Goal: Transaction & Acquisition: Obtain resource

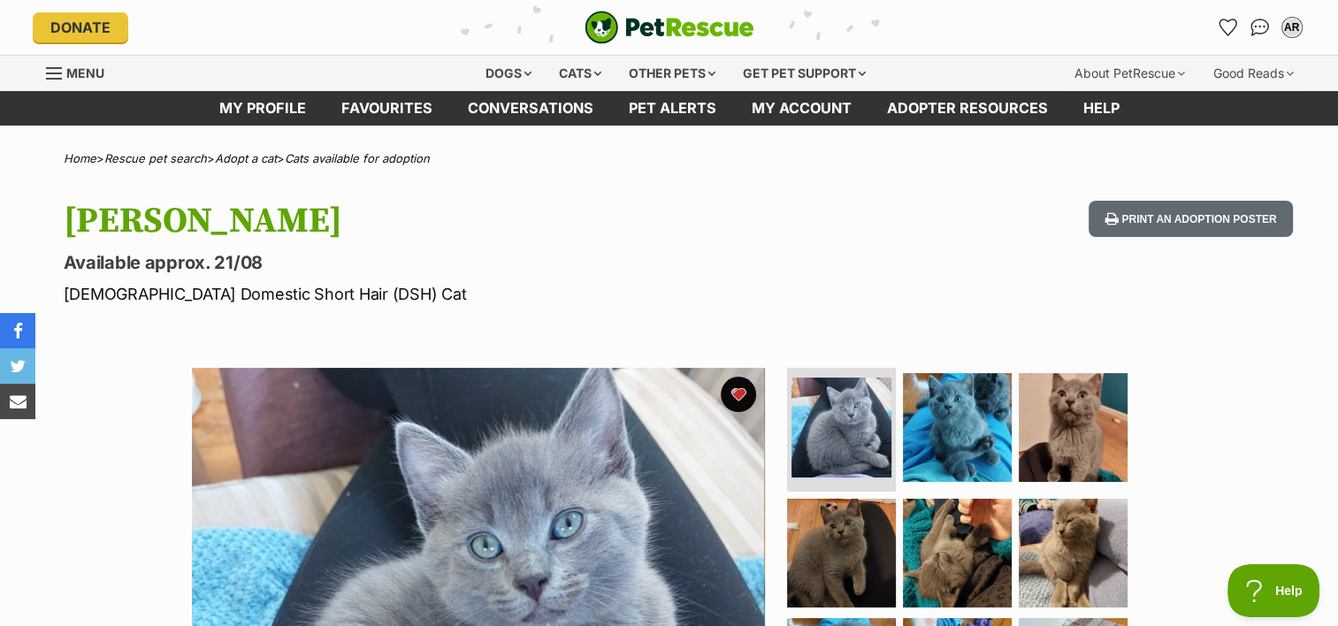
click at [669, 40] on img "PetRescue" at bounding box center [670, 28] width 170 height 34
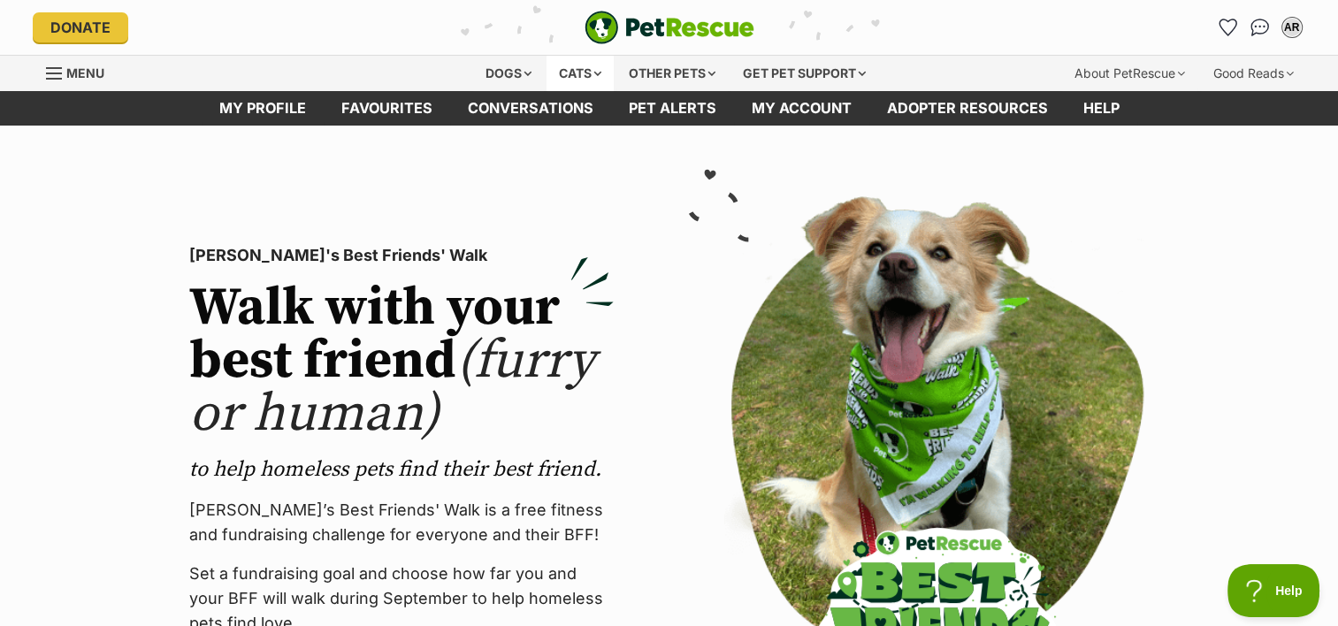
click at [585, 69] on div "Cats" at bounding box center [579, 73] width 67 height 35
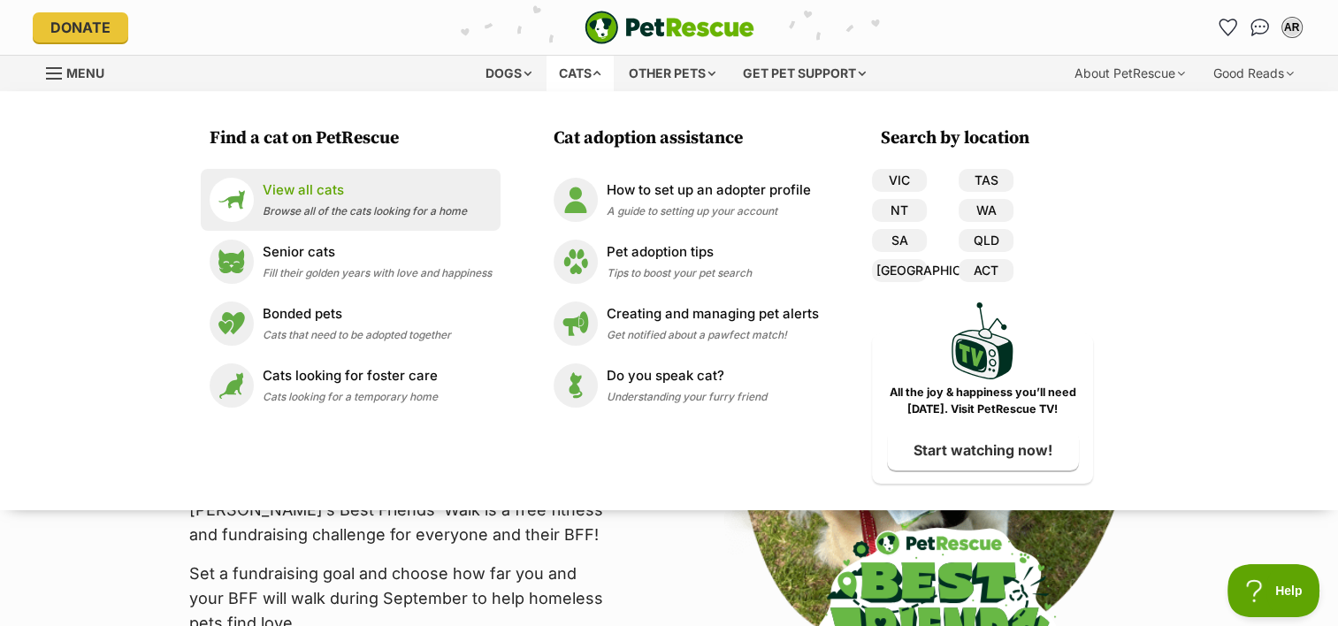
click at [298, 193] on p "View all cats" at bounding box center [365, 190] width 204 height 20
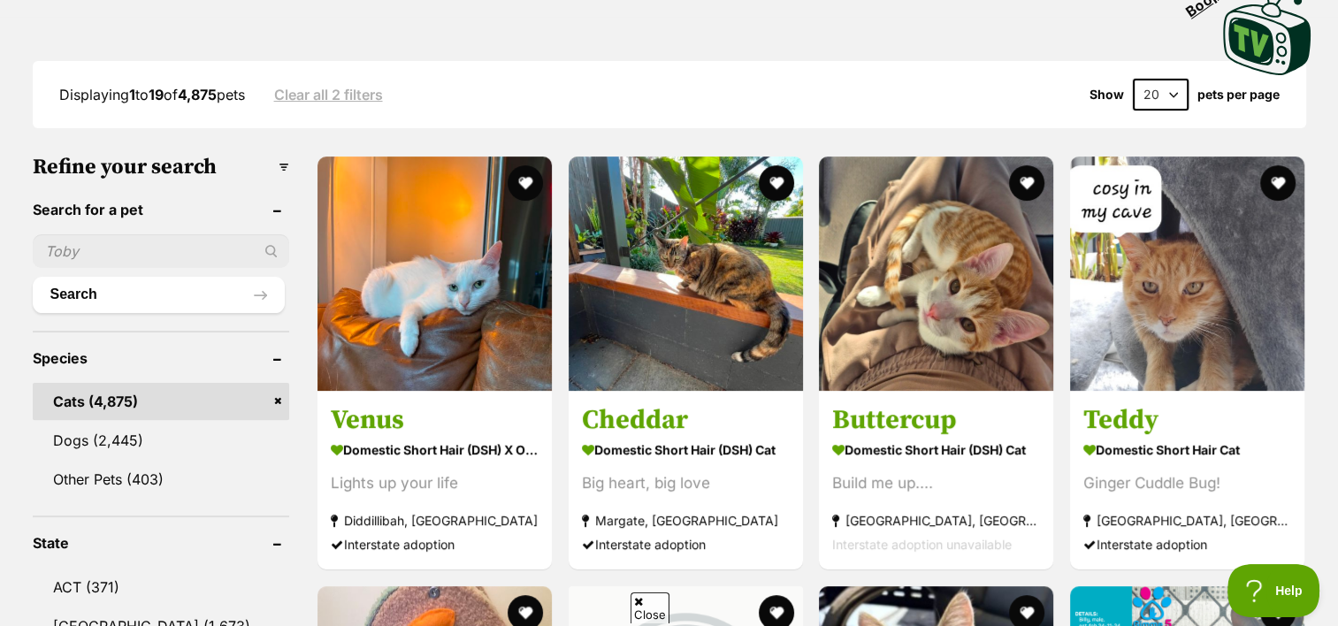
scroll to position [531, 0]
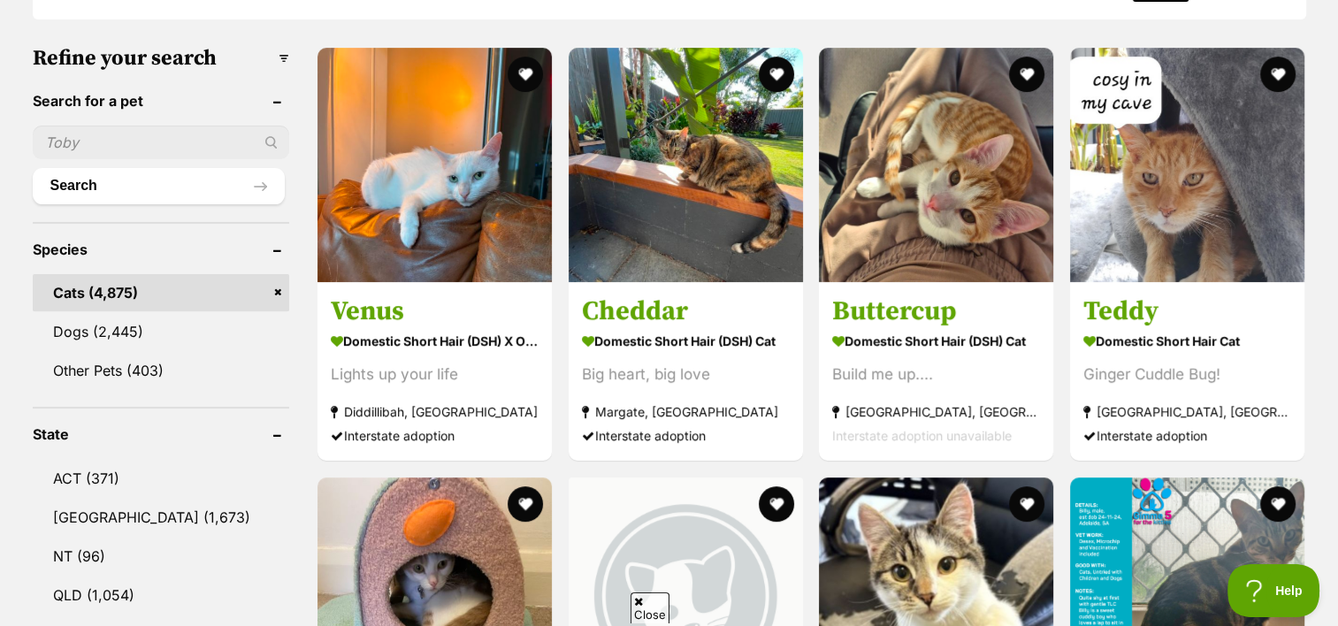
click at [117, 143] on input "text" at bounding box center [161, 143] width 257 height 34
type input "v"
type input "Sammy"
click at [146, 180] on button "Search" at bounding box center [159, 185] width 253 height 35
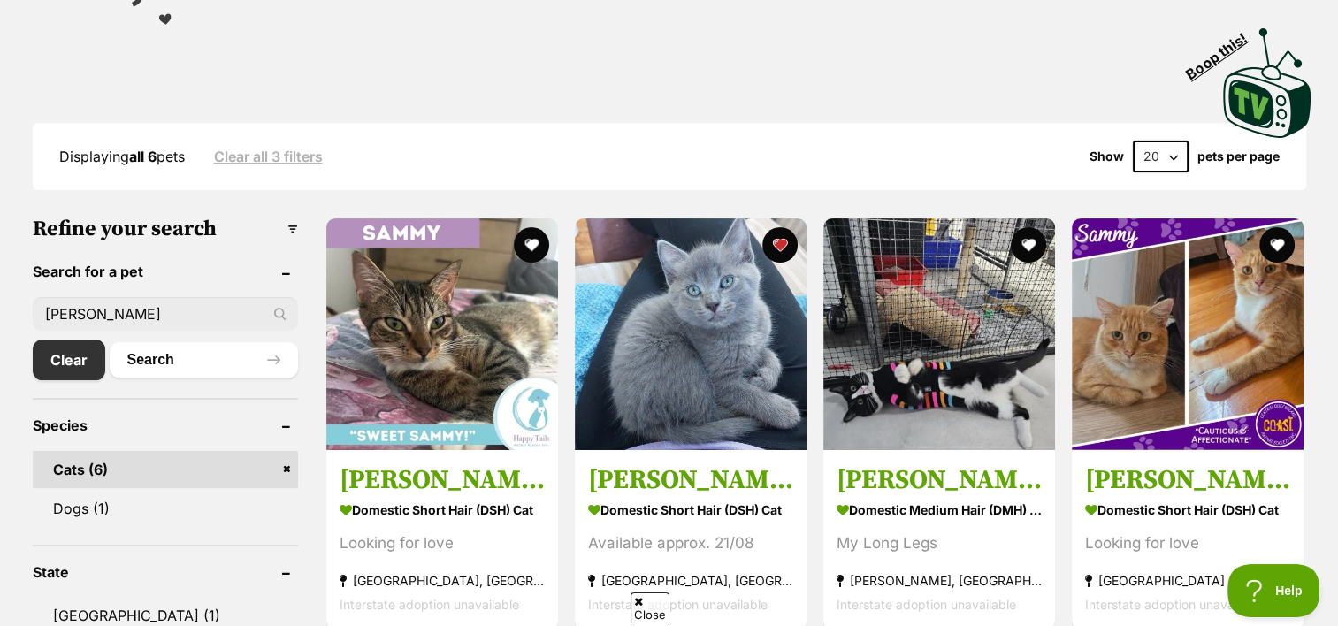
scroll to position [265, 0]
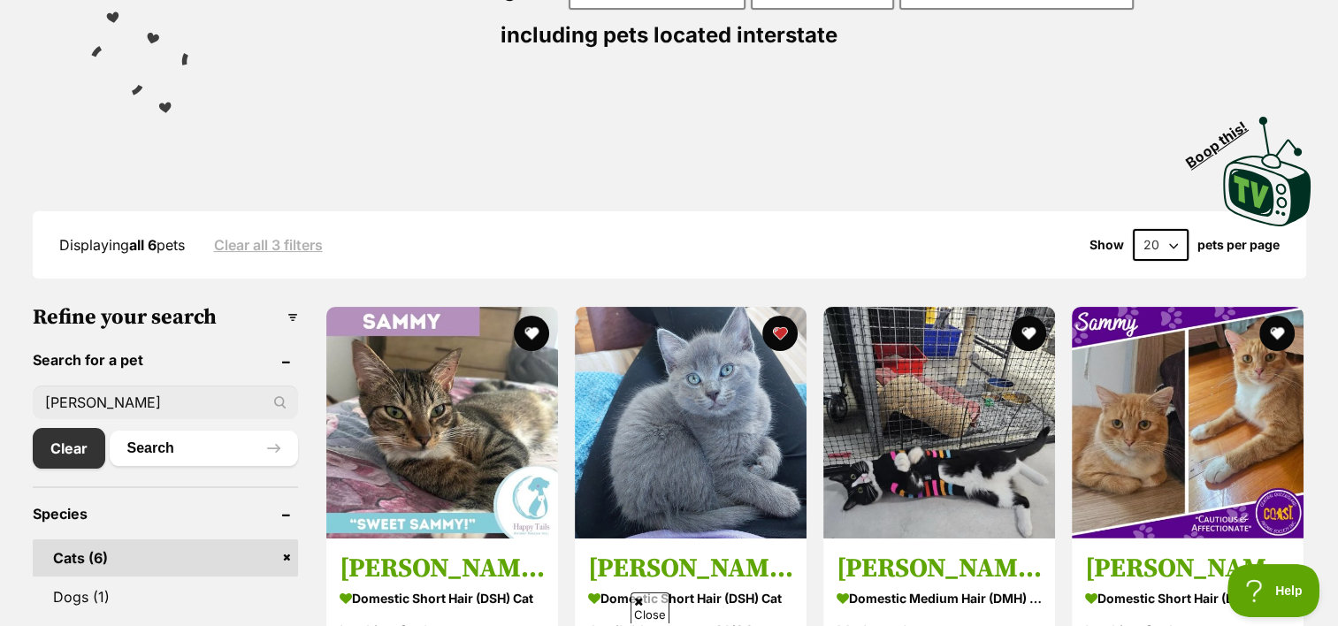
drag, startPoint x: 96, startPoint y: 397, endPoint x: 21, endPoint y: 394, distance: 75.2
type input "g"
type input "vinnie"
click at [110, 431] on button "Search" at bounding box center [204, 448] width 188 height 35
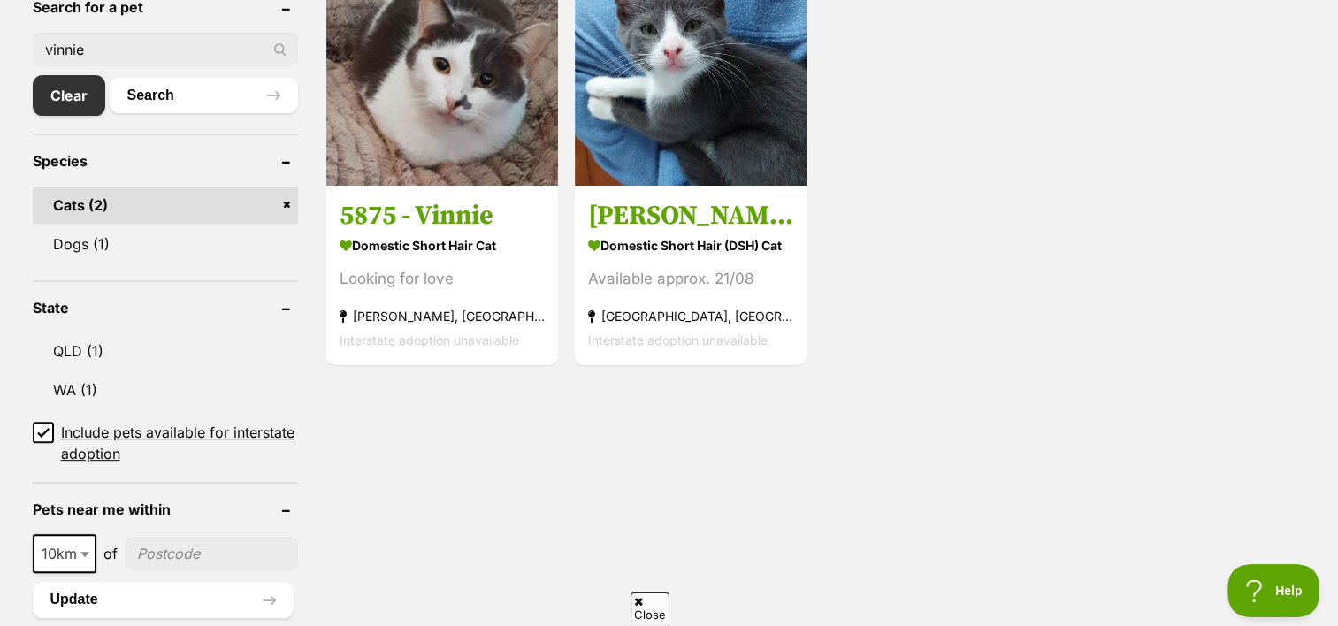
scroll to position [619, 0]
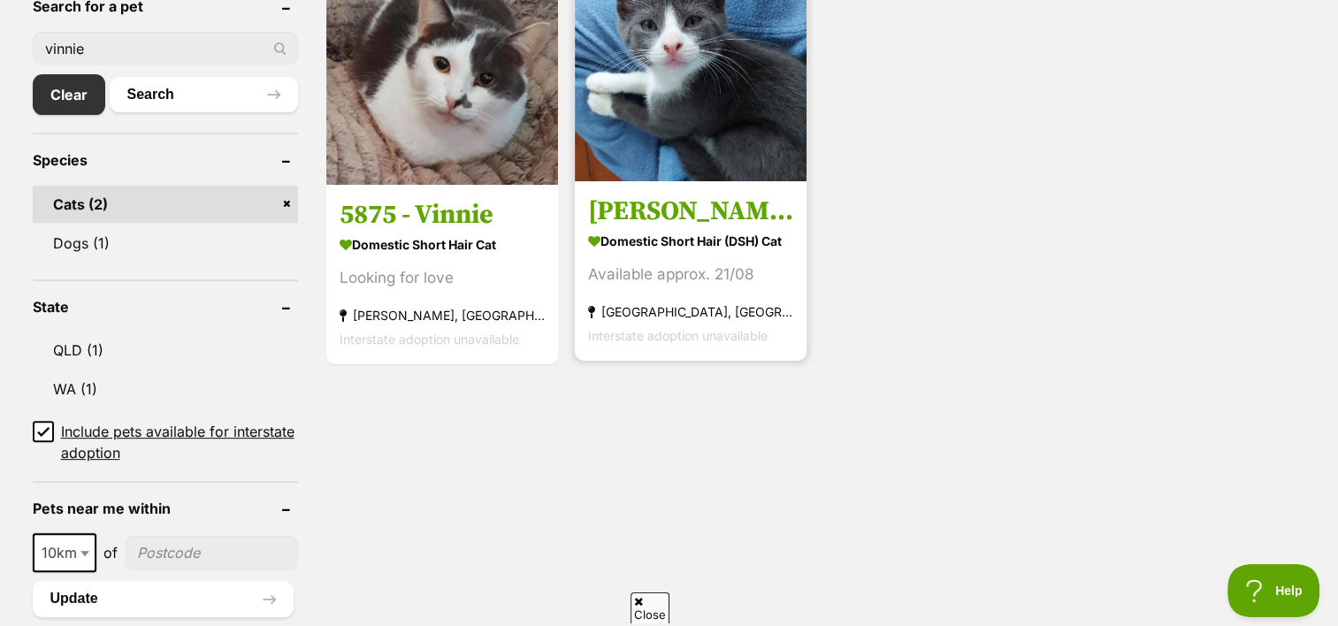
click at [746, 295] on section "Domestic Short Hair (DSH) Cat Available approx. 21/08 Carina Heights, QLD Inter…" at bounding box center [690, 287] width 205 height 119
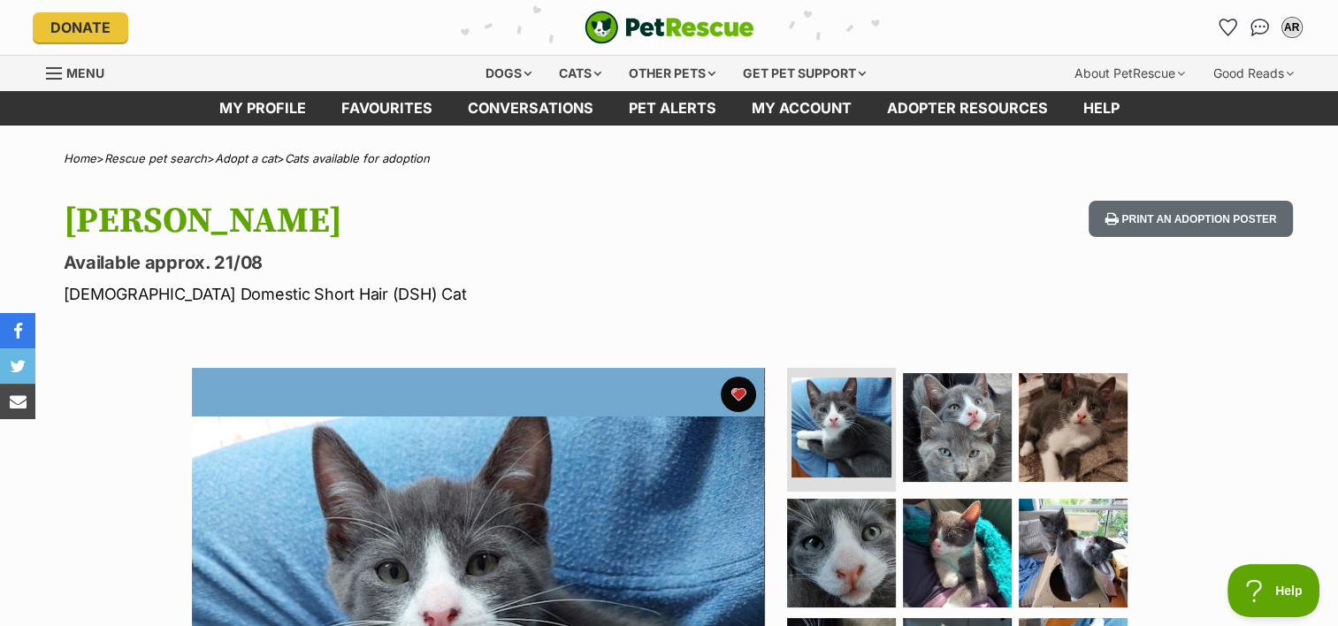
click at [86, 70] on span "Menu" at bounding box center [85, 72] width 38 height 15
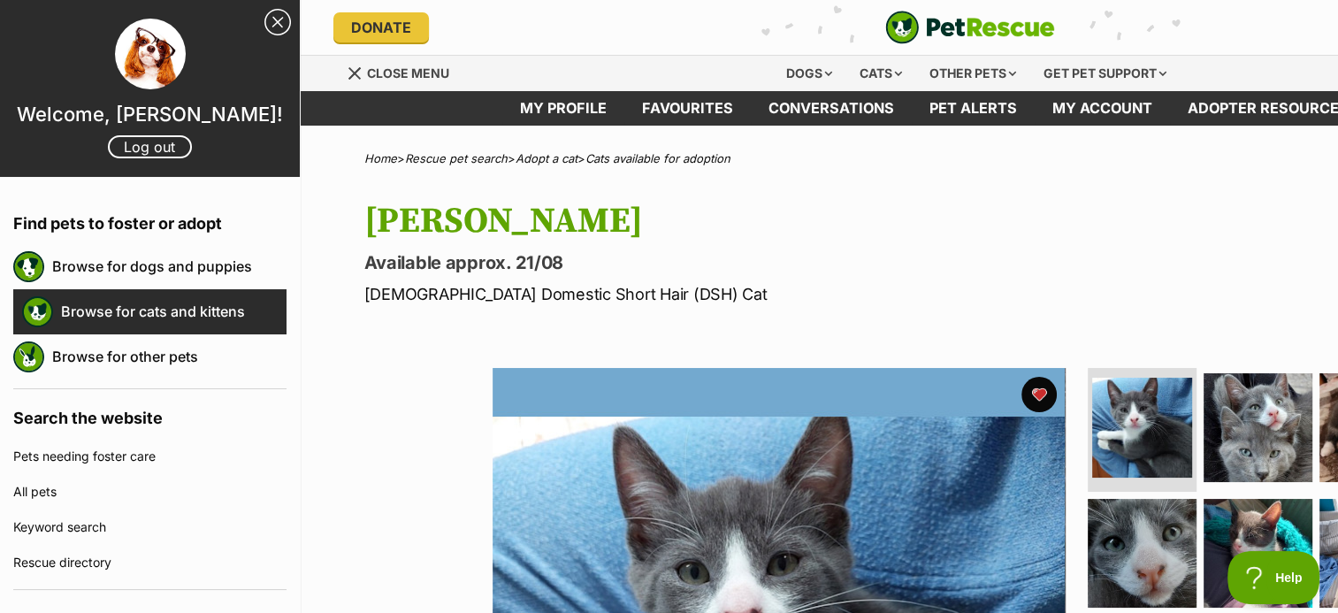
click at [141, 302] on link "Browse for cats and kittens" at bounding box center [173, 311] width 225 height 37
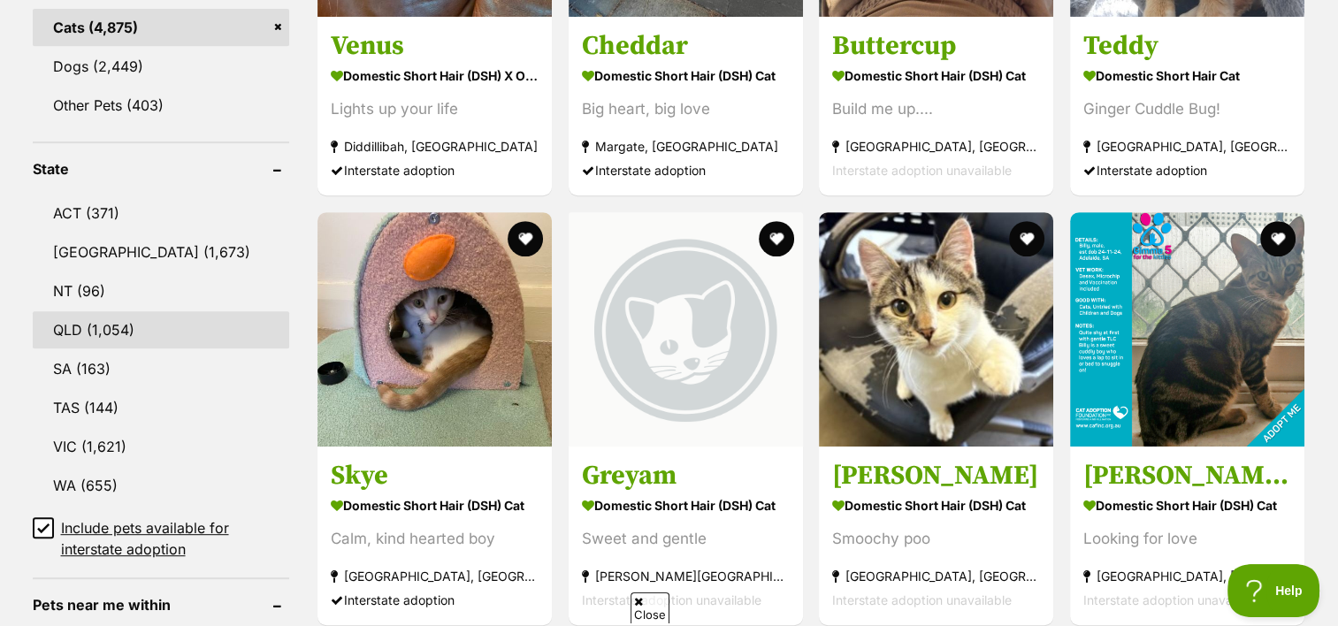
click at [88, 322] on link "QLD (1,054)" at bounding box center [161, 329] width 257 height 37
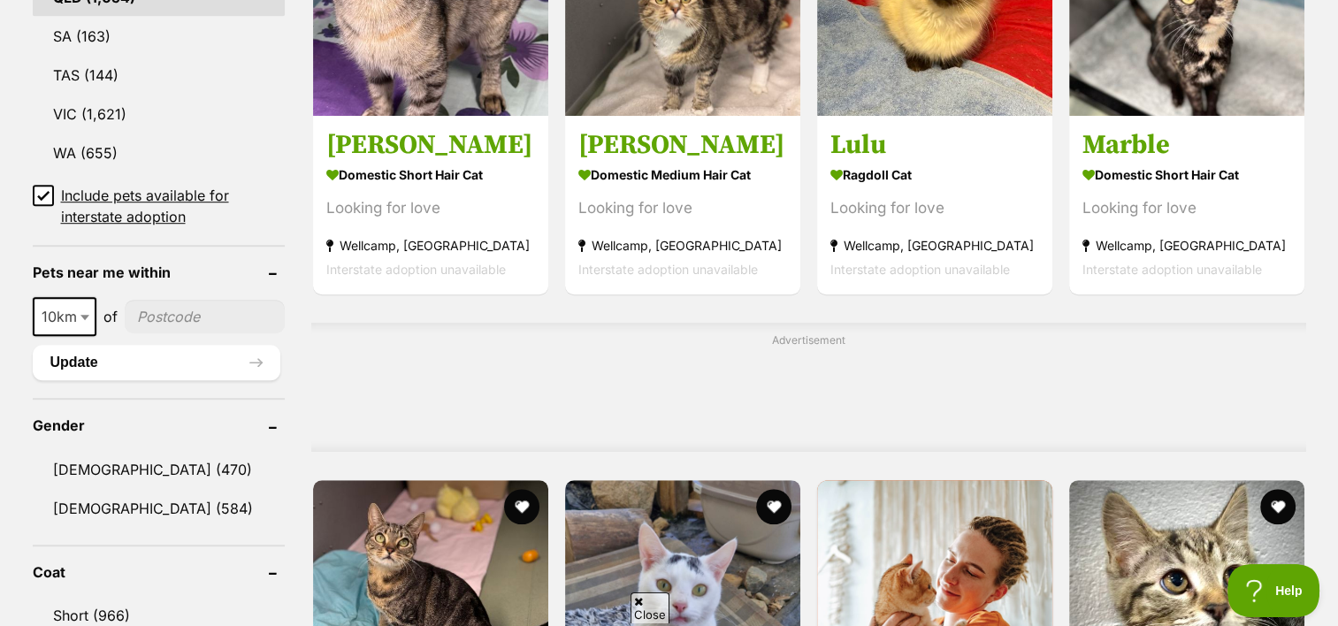
scroll to position [1238, 0]
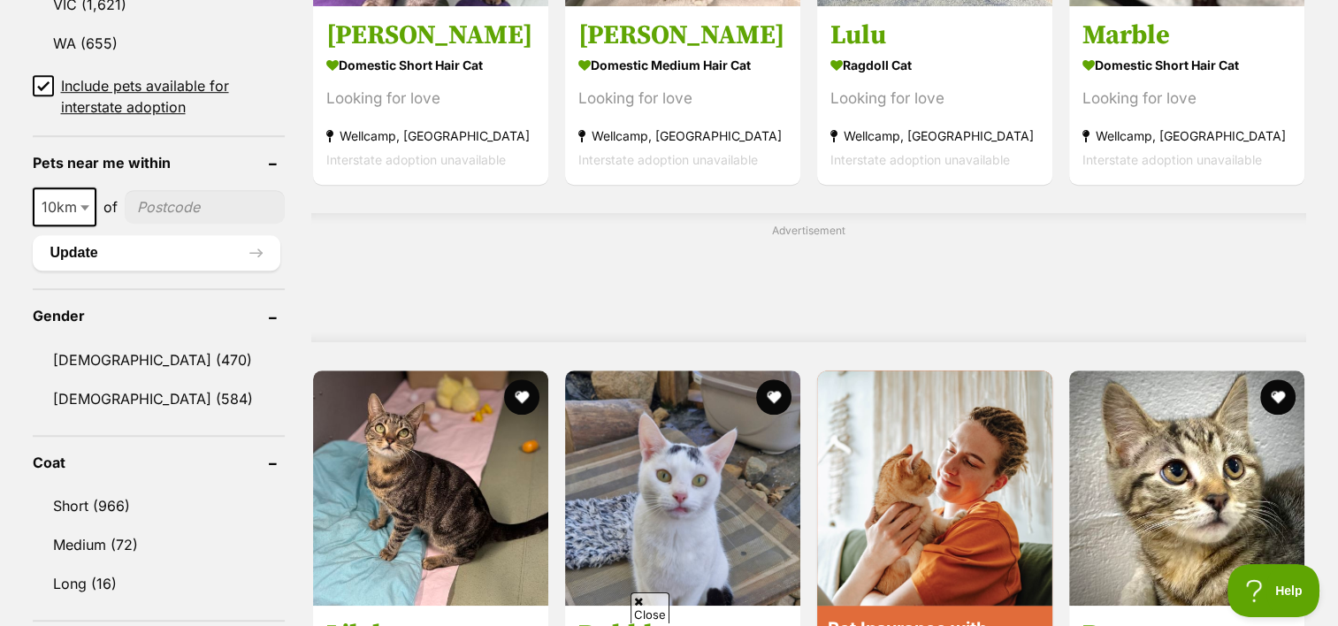
click at [174, 201] on input"] "postcode" at bounding box center [205, 207] width 160 height 34
click at [178, 205] on input"] "postcode" at bounding box center [205, 207] width 160 height 34
type input"] "4506"
click at [81, 205] on b at bounding box center [84, 207] width 9 height 5
select select "50"
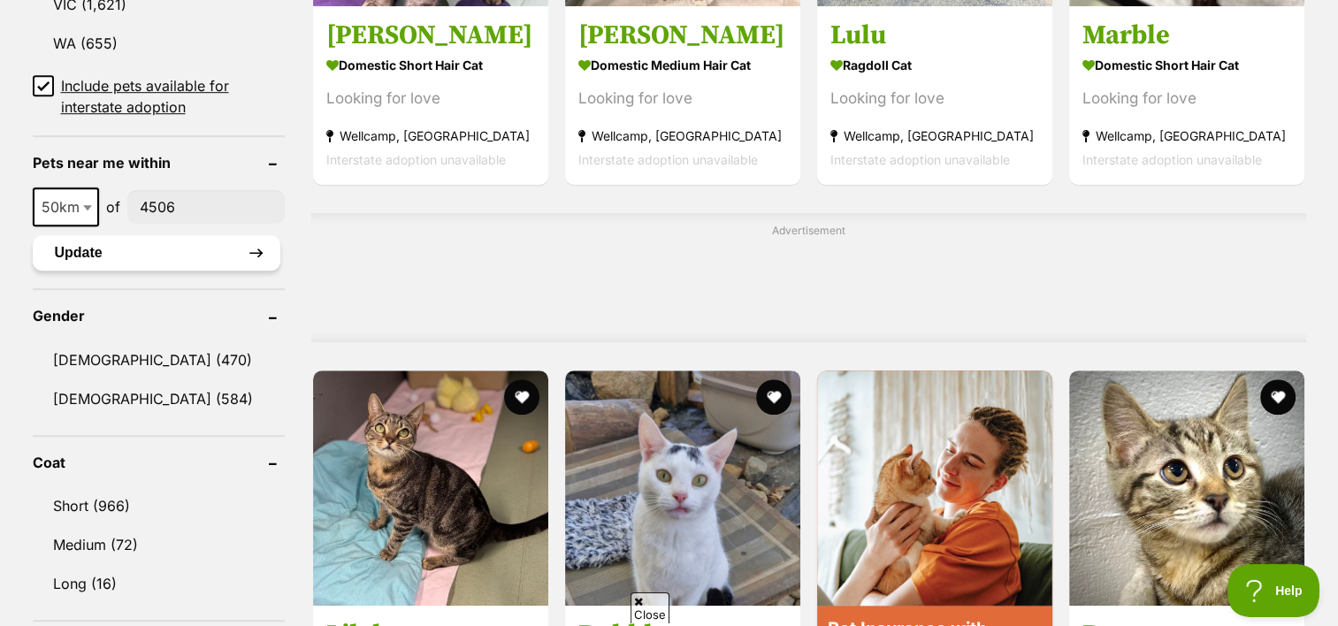
click at [126, 242] on button "Update" at bounding box center [157, 252] width 248 height 35
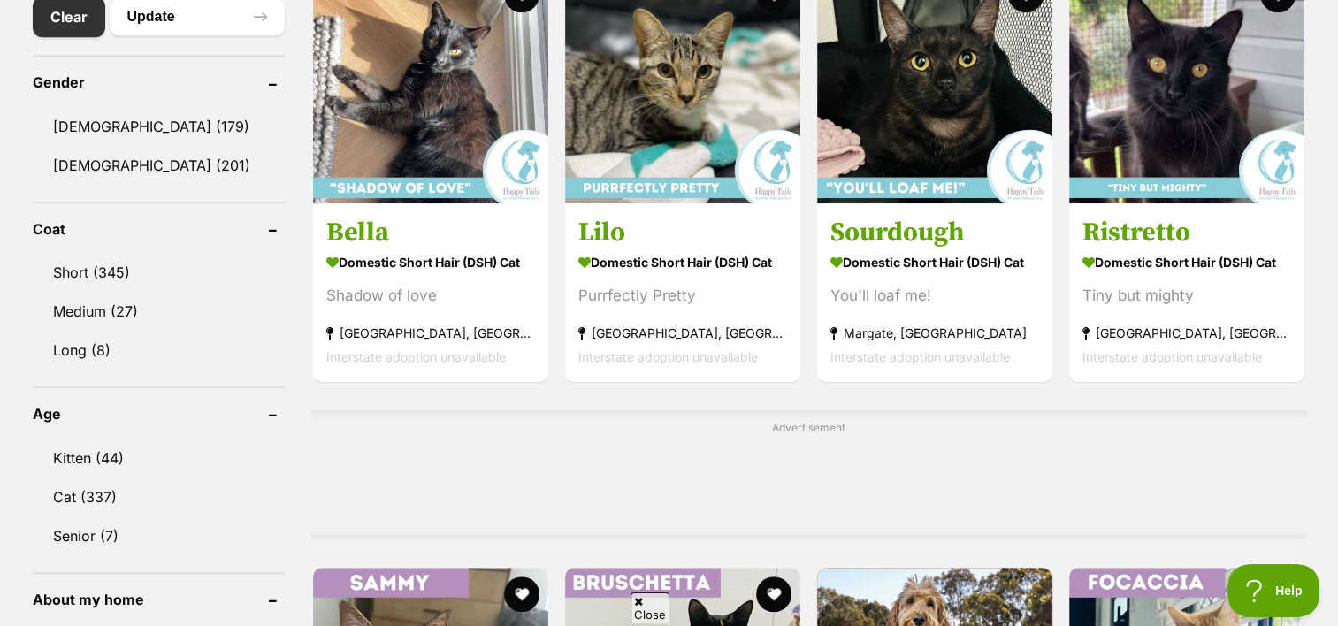
scroll to position [1150, 0]
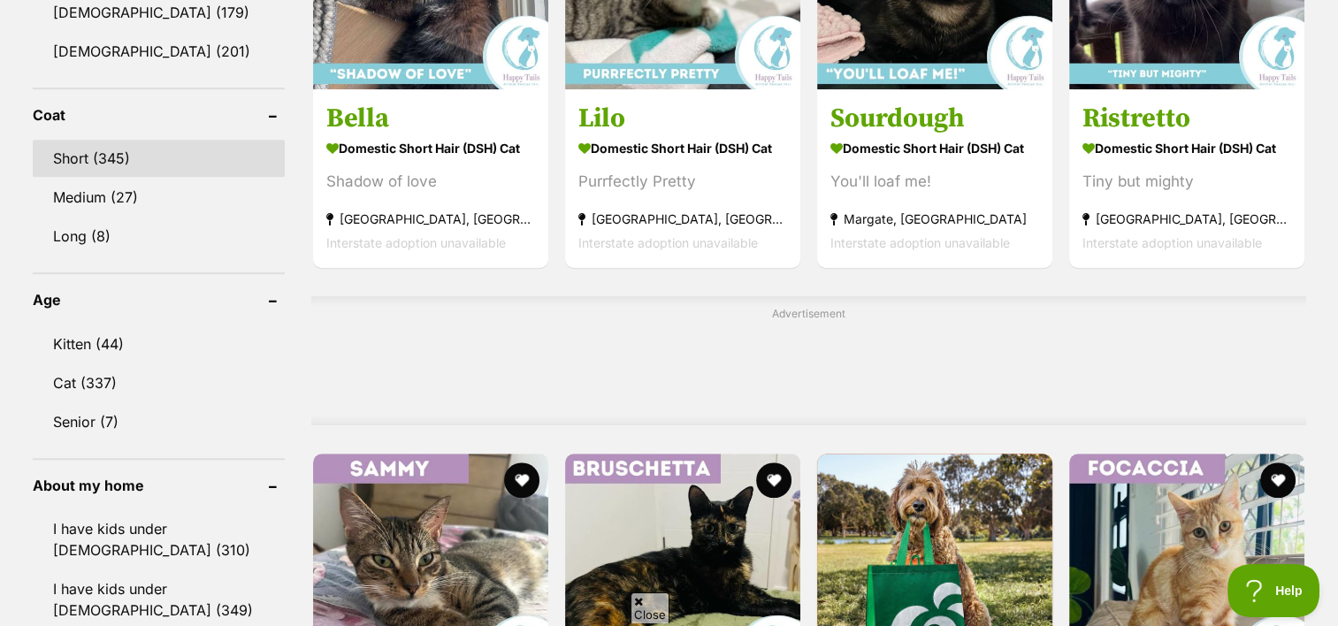
click at [73, 161] on link "Short (345)" at bounding box center [159, 158] width 252 height 37
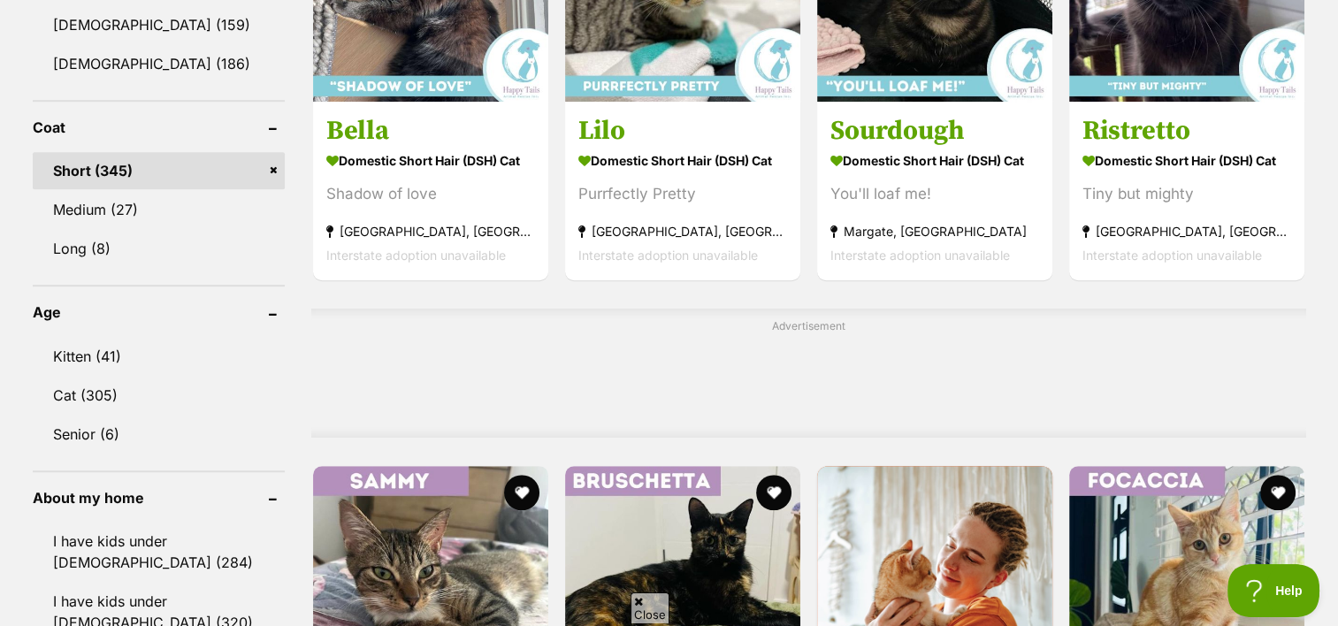
scroll to position [1150, 0]
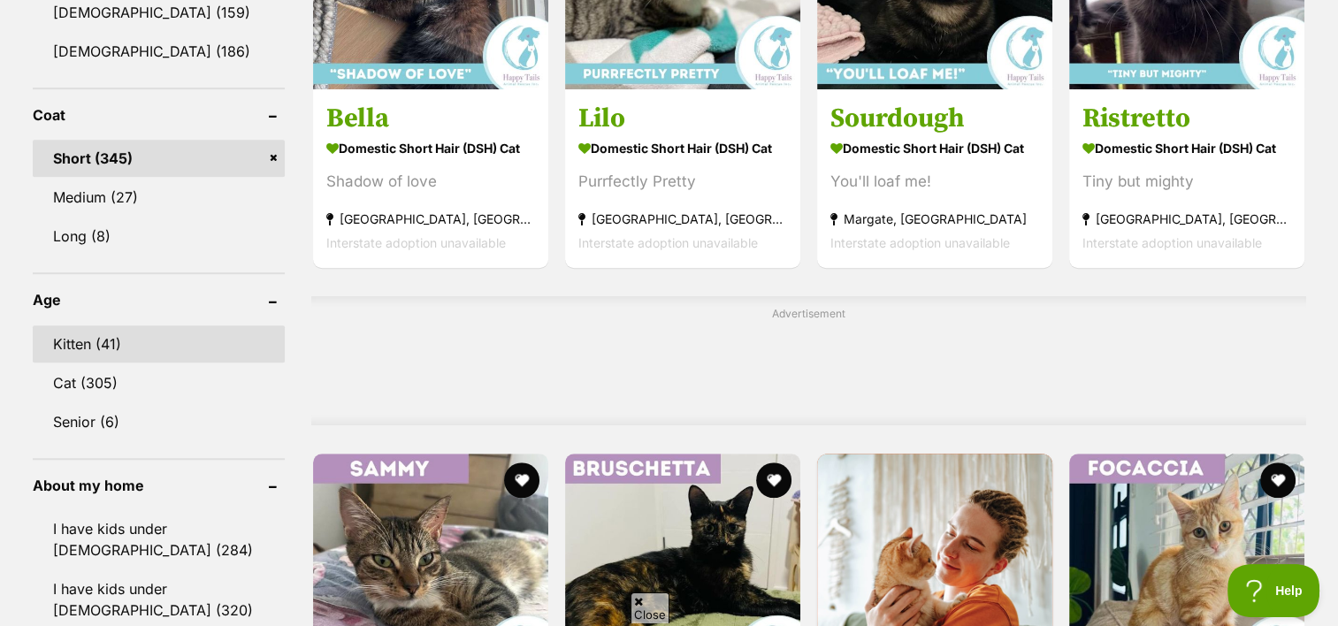
click at [83, 335] on link "Kitten (41)" at bounding box center [159, 343] width 252 height 37
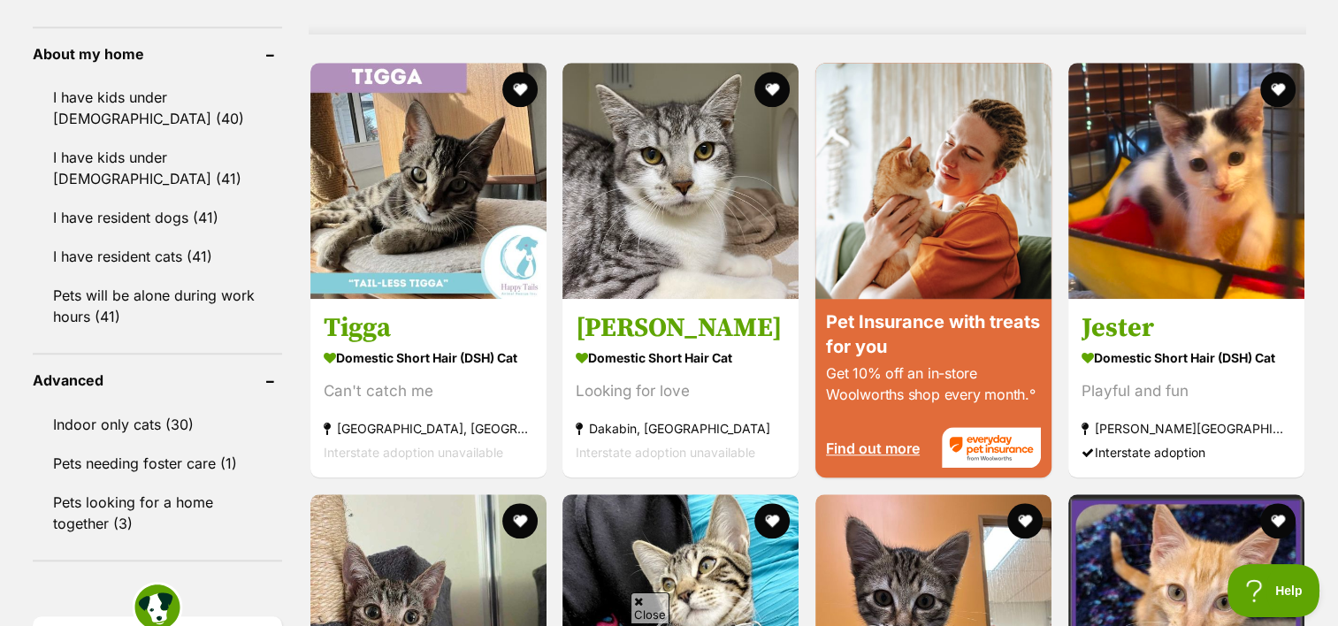
scroll to position [1592, 0]
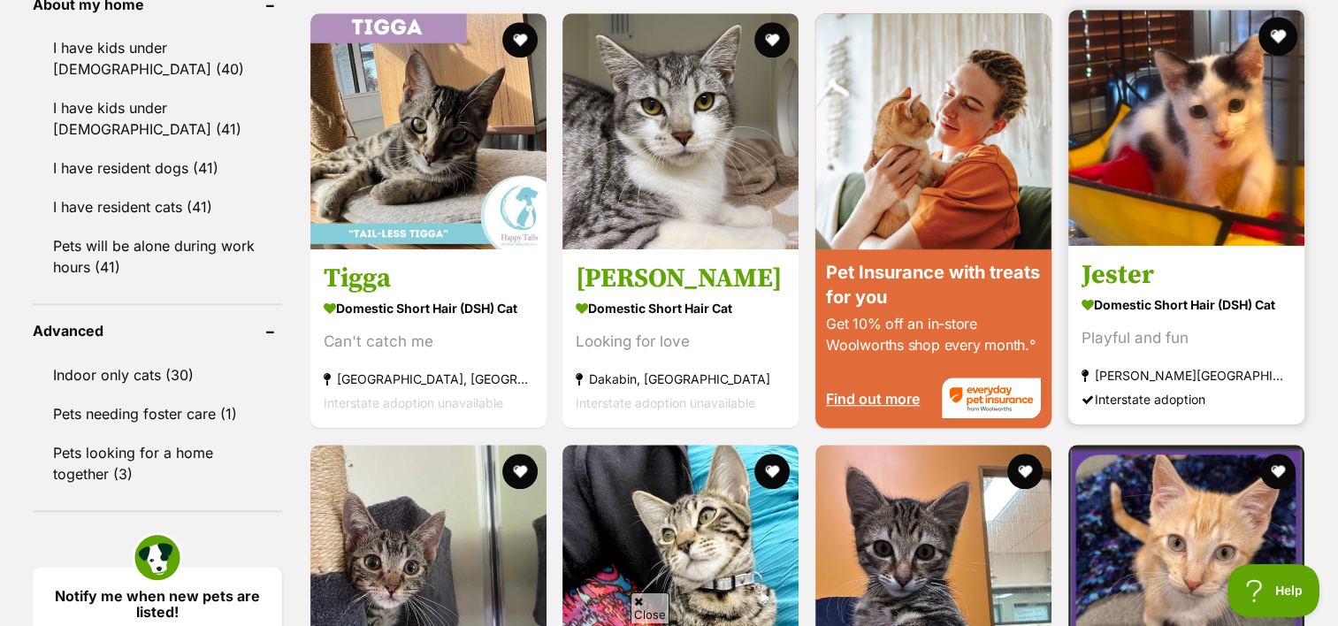
click at [1278, 34] on button "favourite" at bounding box center [1277, 36] width 39 height 39
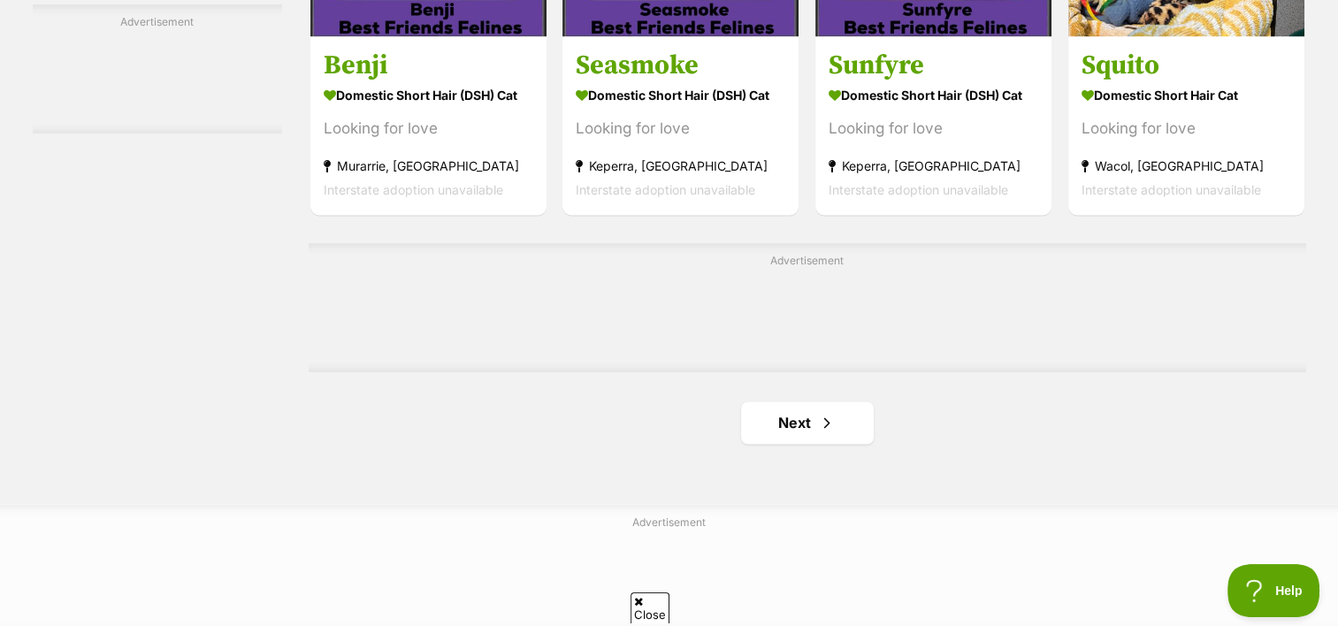
scroll to position [2918, 0]
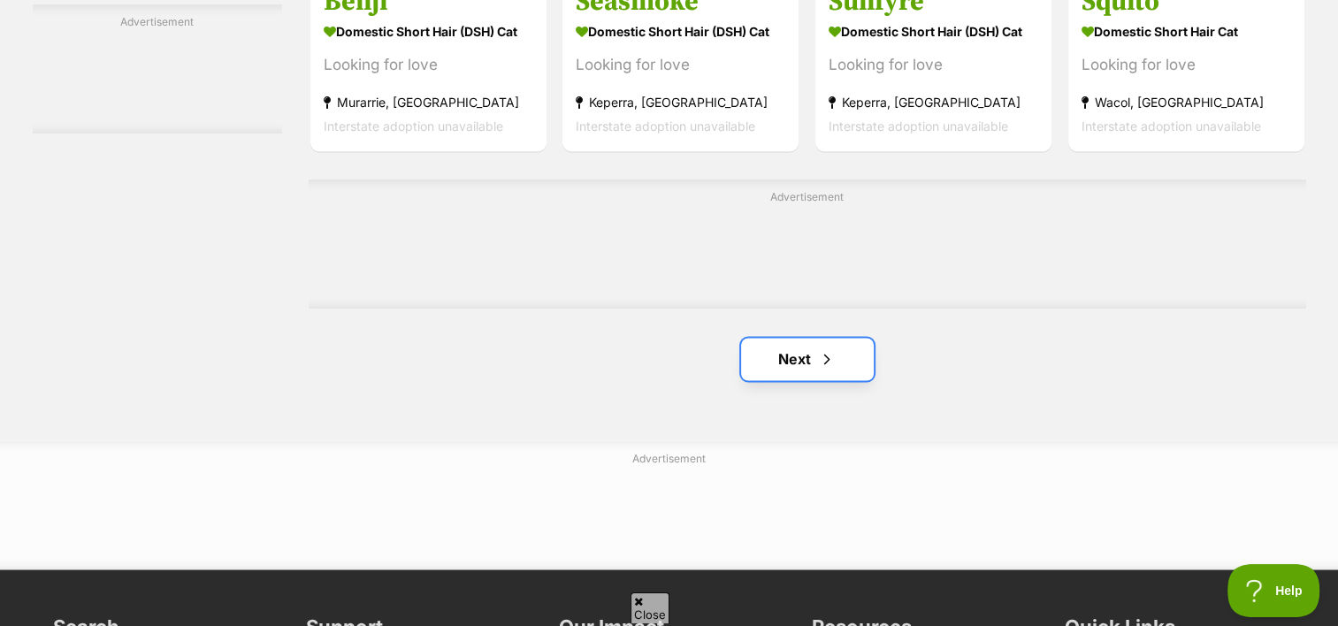
click at [806, 349] on link "Next" at bounding box center [807, 359] width 133 height 42
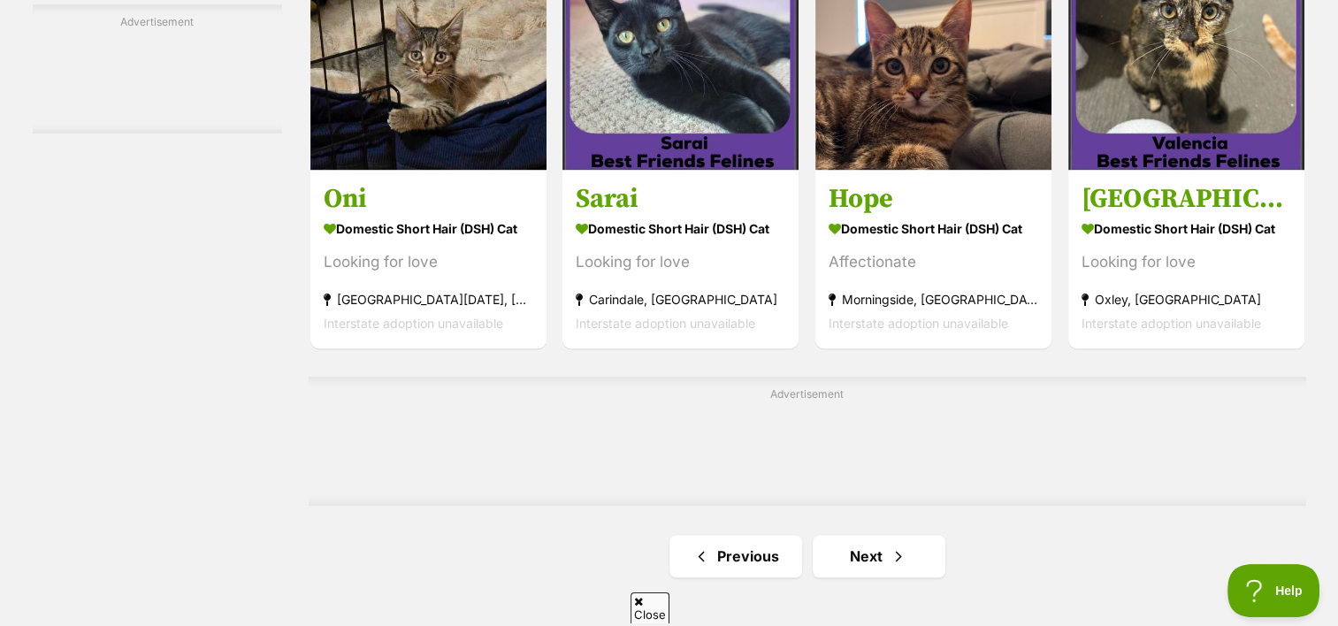
scroll to position [2741, 0]
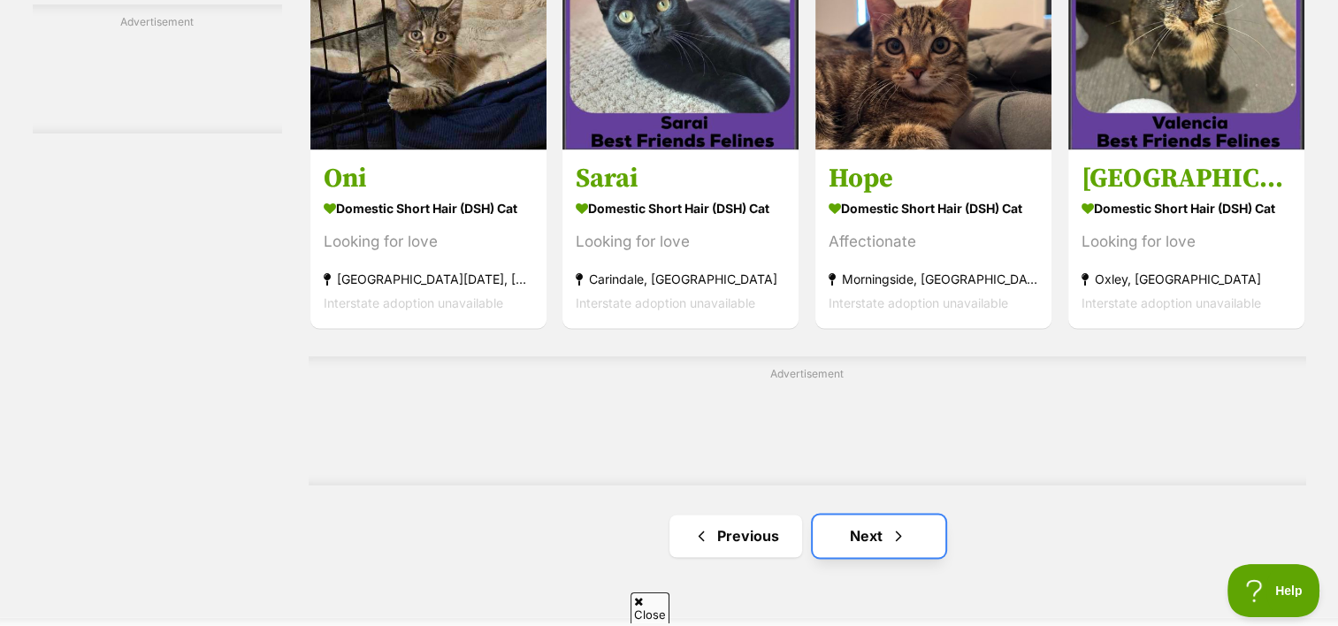
click at [861, 530] on link "Next" at bounding box center [879, 536] width 133 height 42
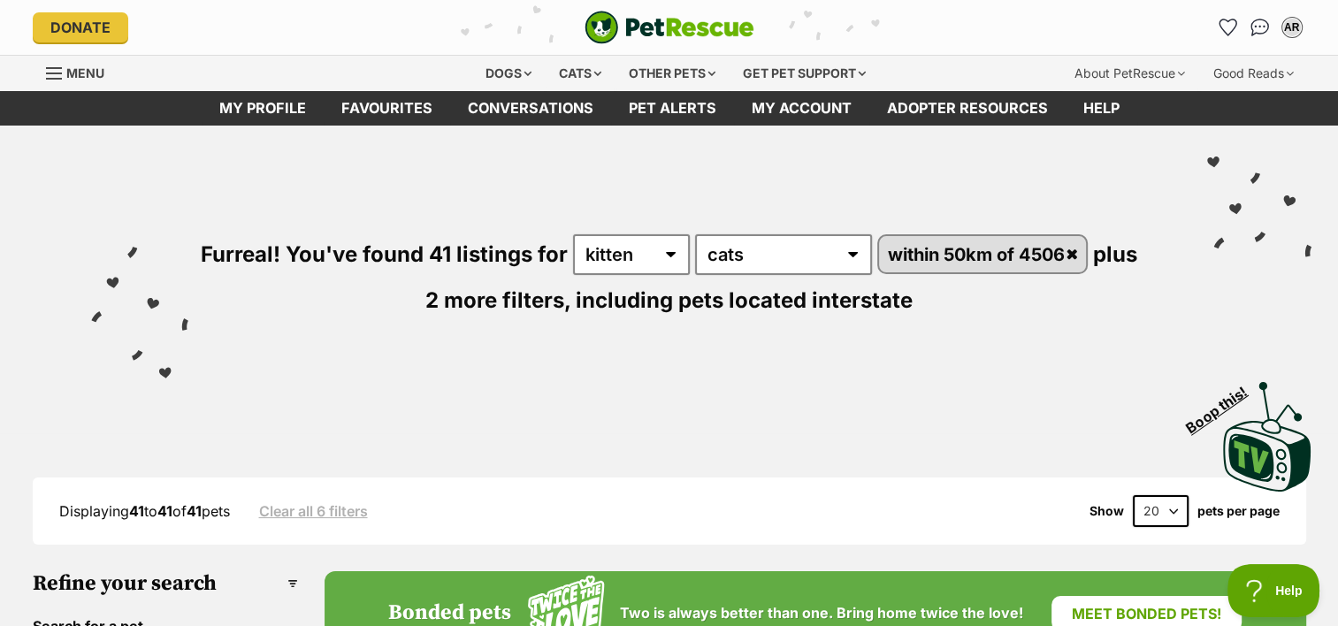
click at [60, 71] on div "Menu" at bounding box center [55, 73] width 18 height 14
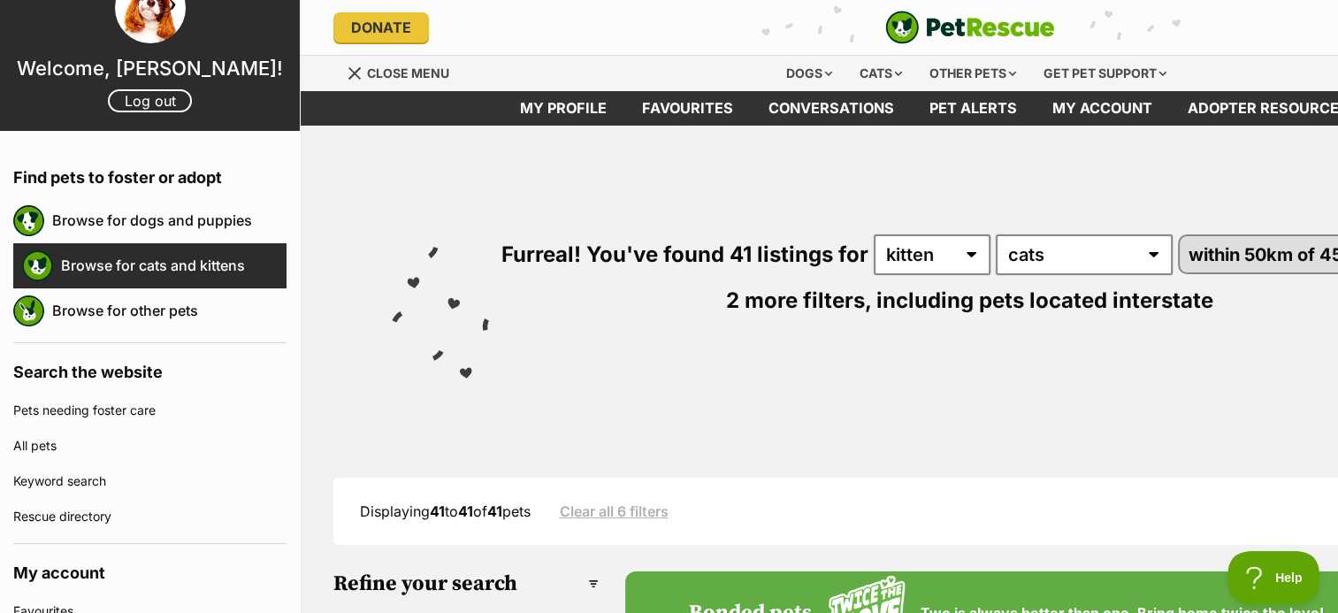
scroll to position [88, 0]
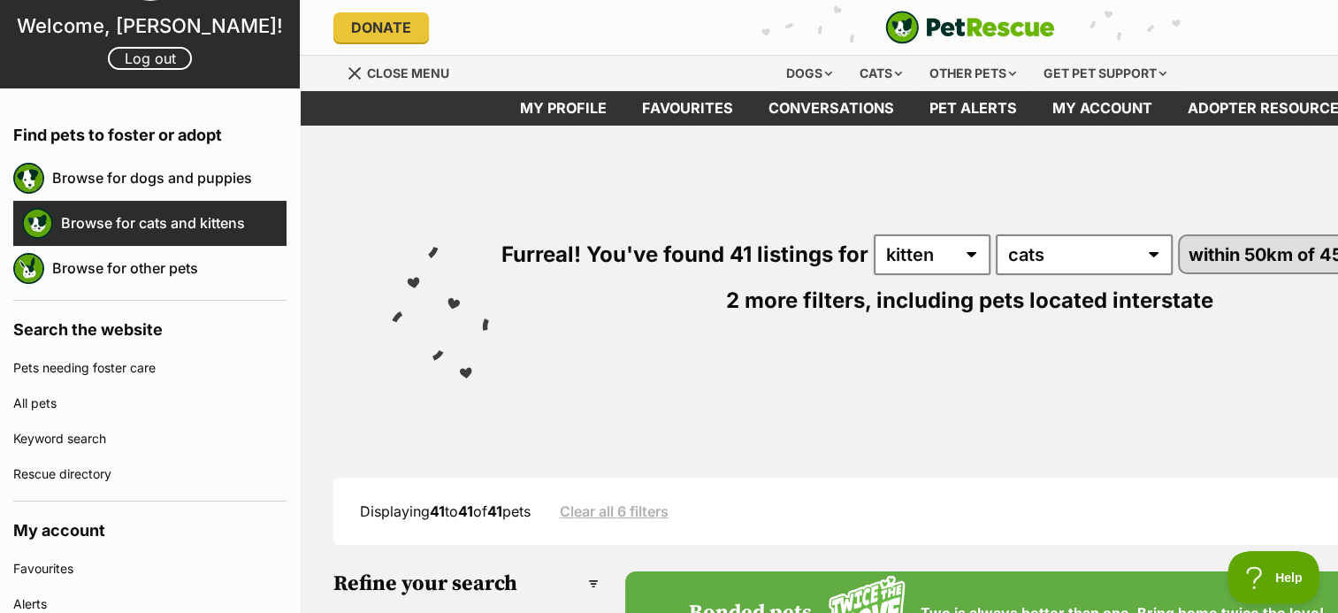
click at [135, 228] on link "Browse for cats and kittens" at bounding box center [173, 222] width 225 height 37
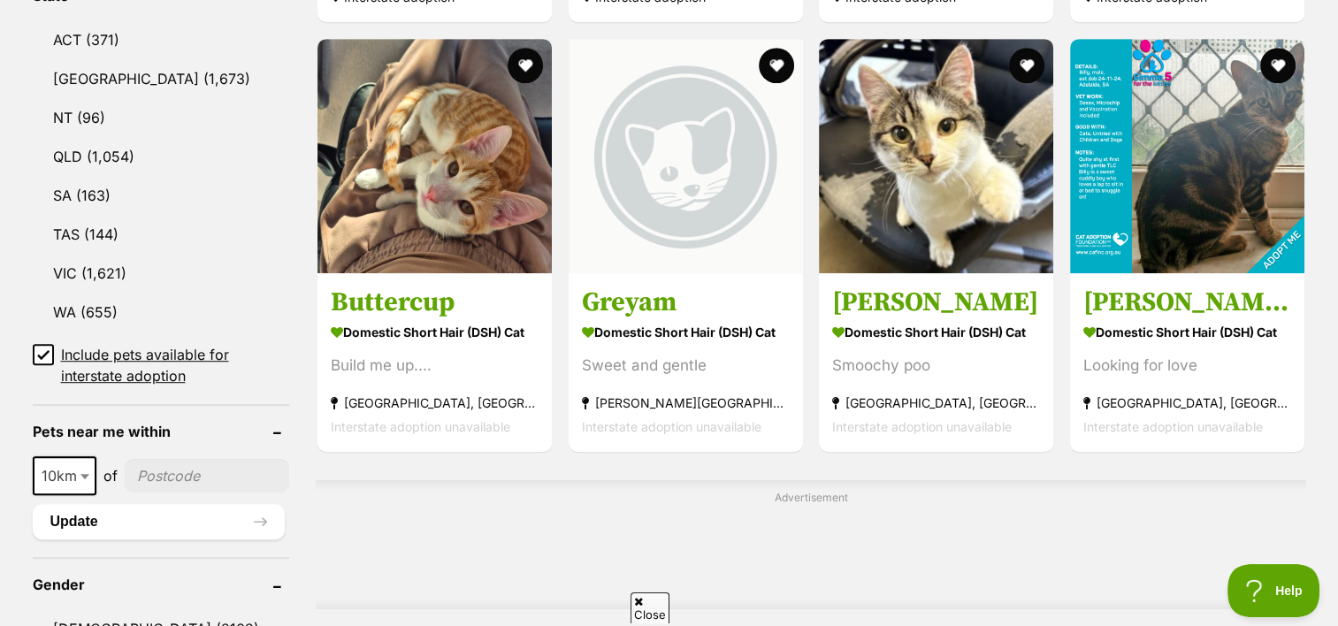
scroll to position [973, 0]
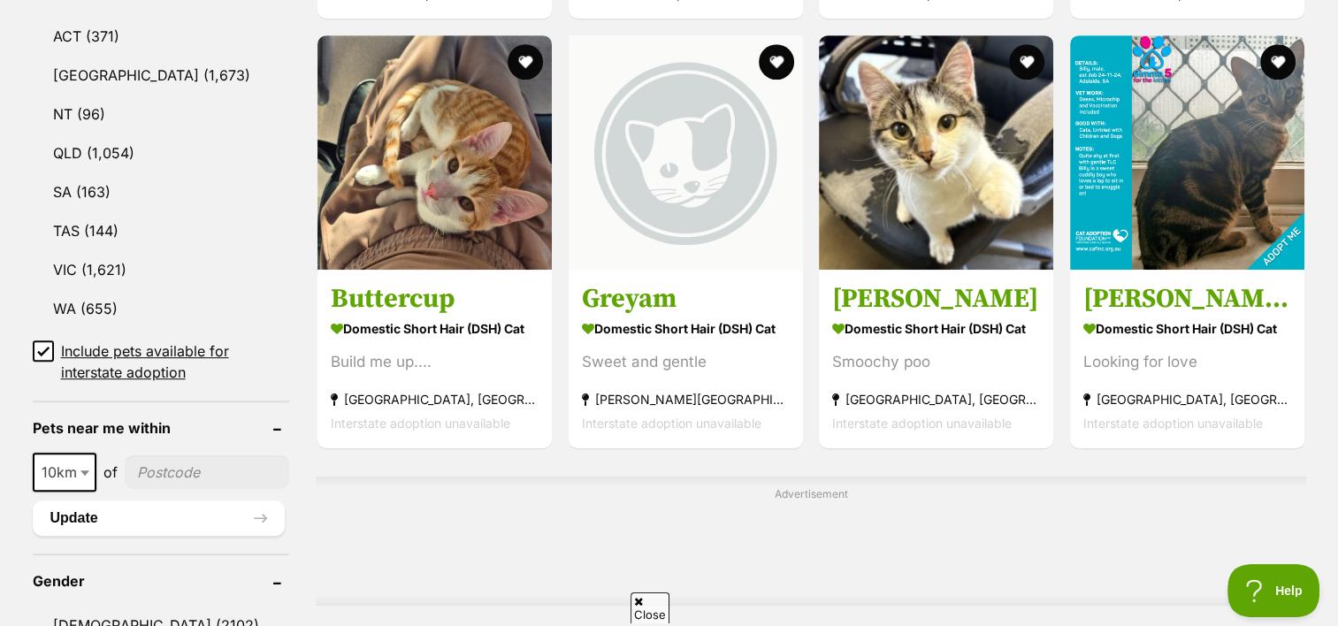
click at [164, 462] on input"] "postcode" at bounding box center [207, 472] width 165 height 34
type input"] "4509"
click at [131, 511] on button "Update" at bounding box center [159, 518] width 253 height 35
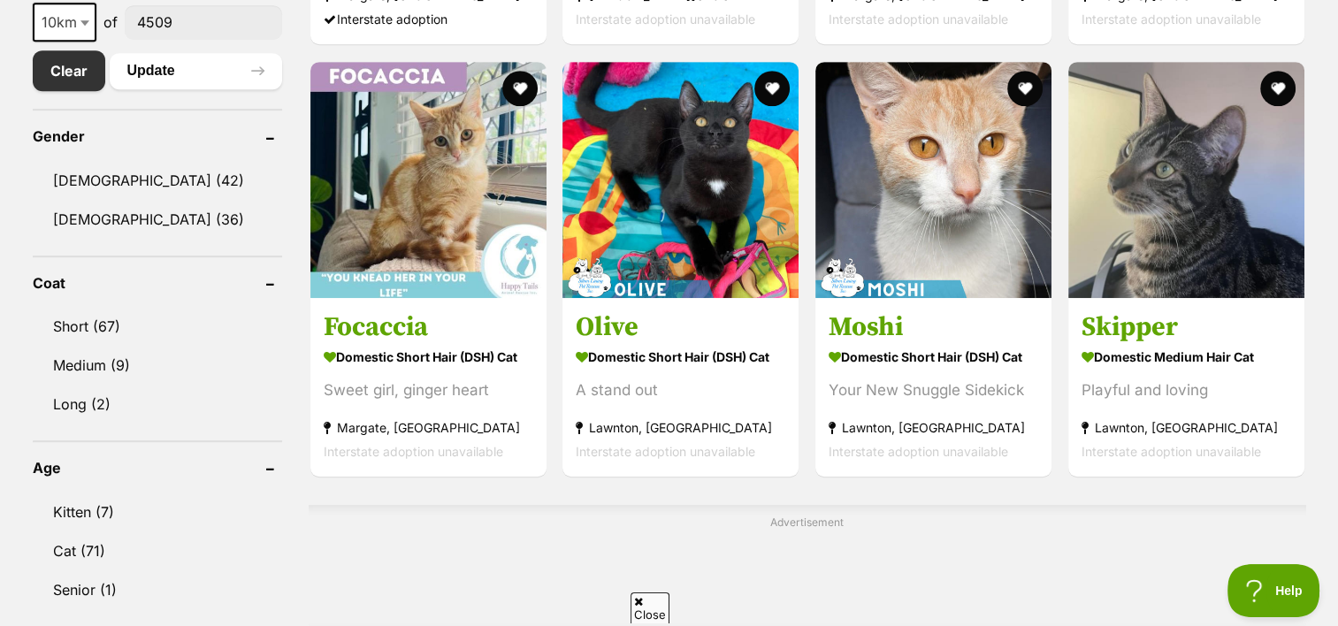
scroll to position [973, 0]
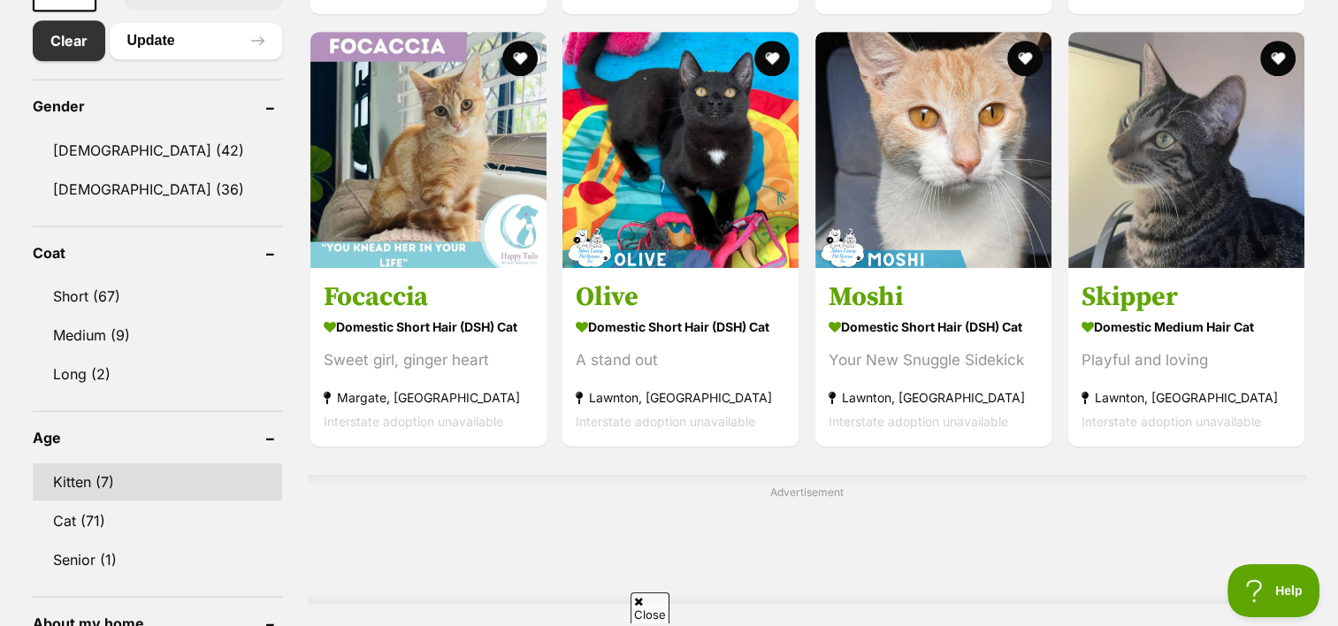
click at [71, 479] on link "Kitten (7)" at bounding box center [157, 481] width 249 height 37
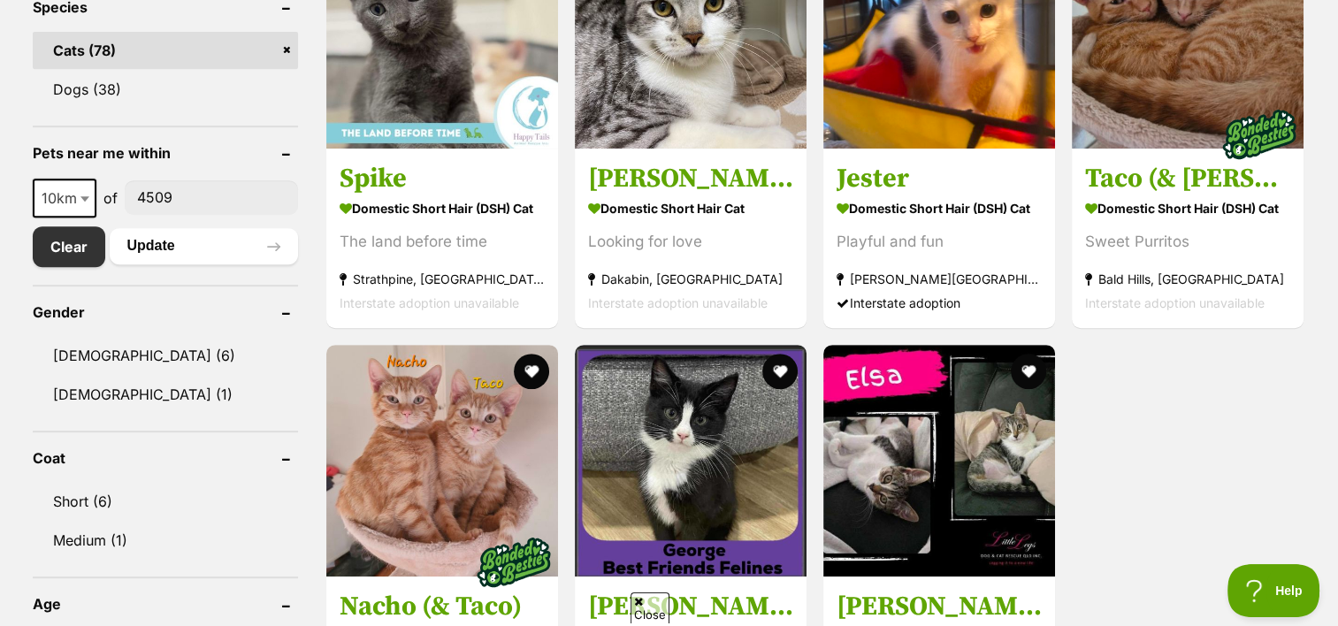
scroll to position [884, 0]
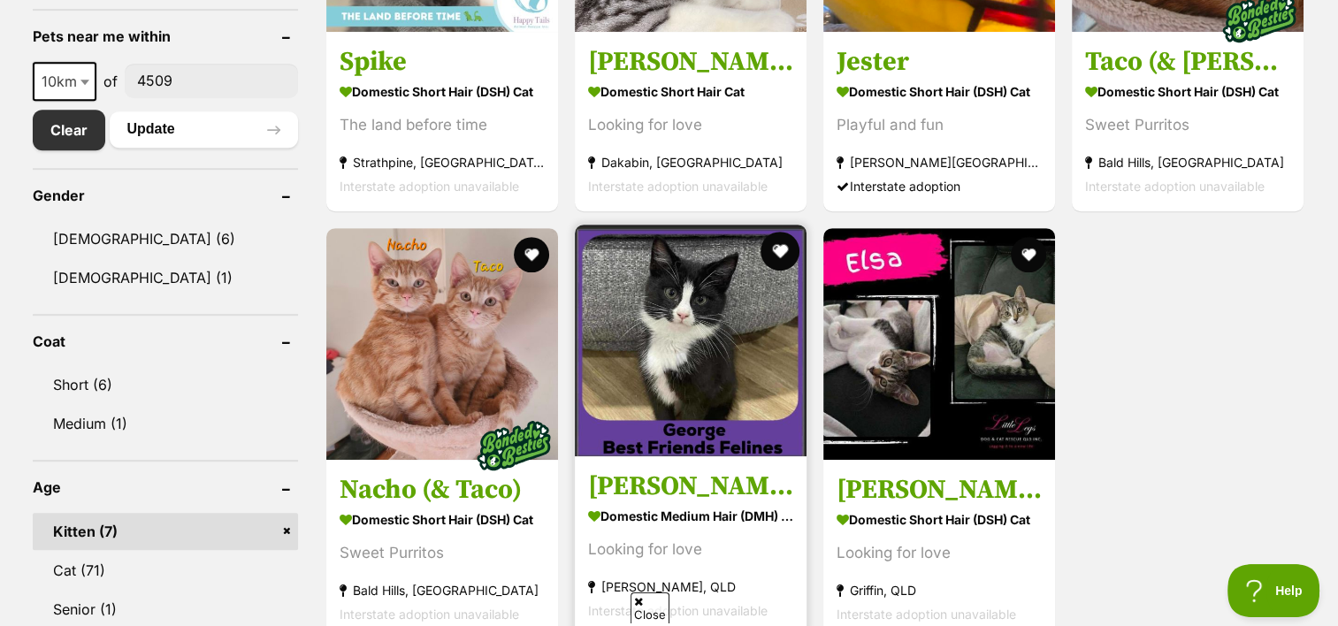
click at [776, 249] on button "favourite" at bounding box center [780, 251] width 39 height 39
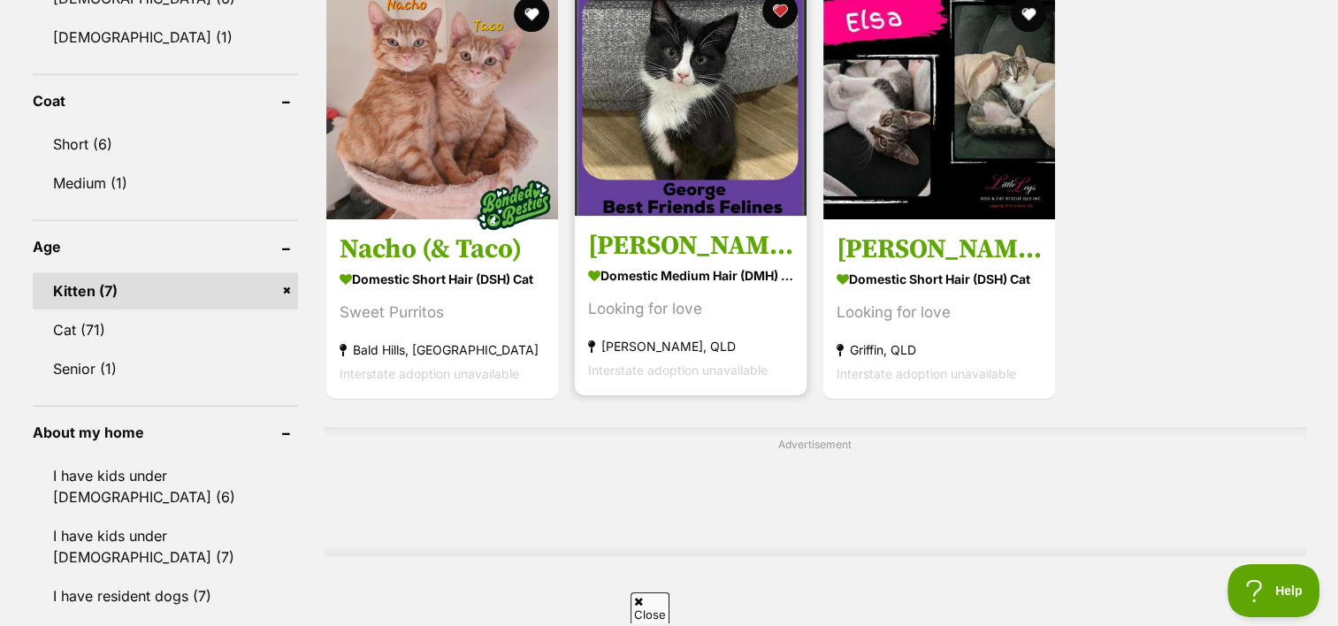
scroll to position [1150, 0]
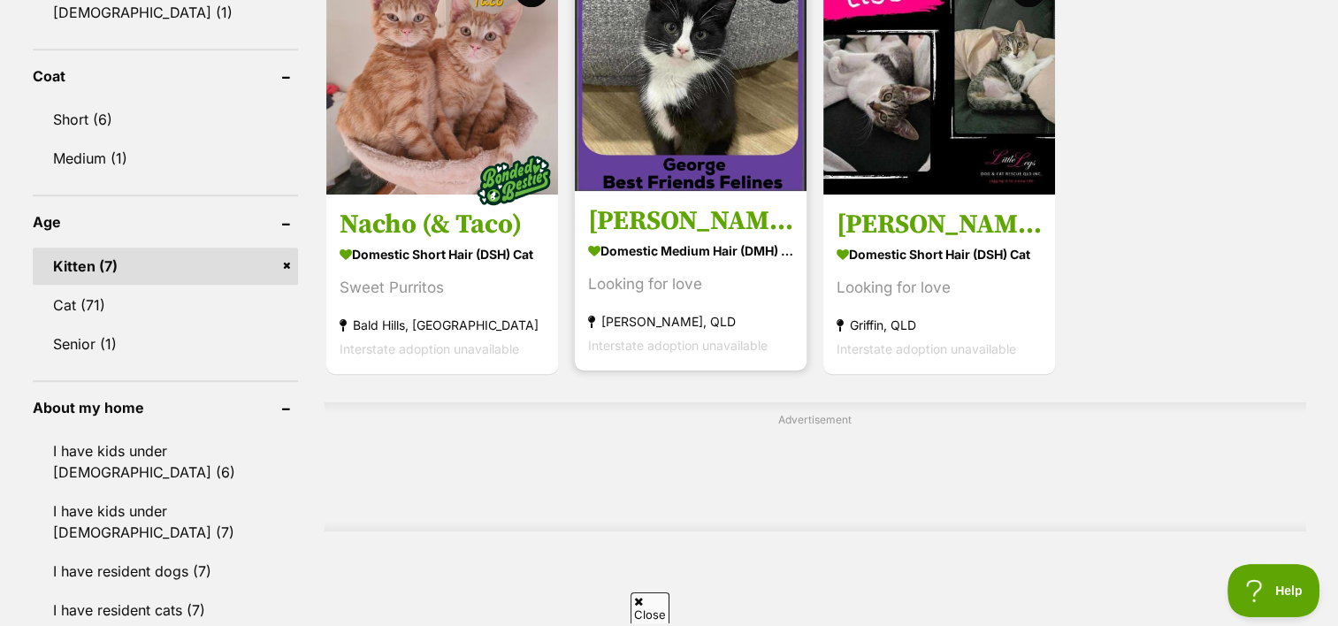
click at [705, 228] on h3 "[PERSON_NAME]" at bounding box center [690, 221] width 205 height 34
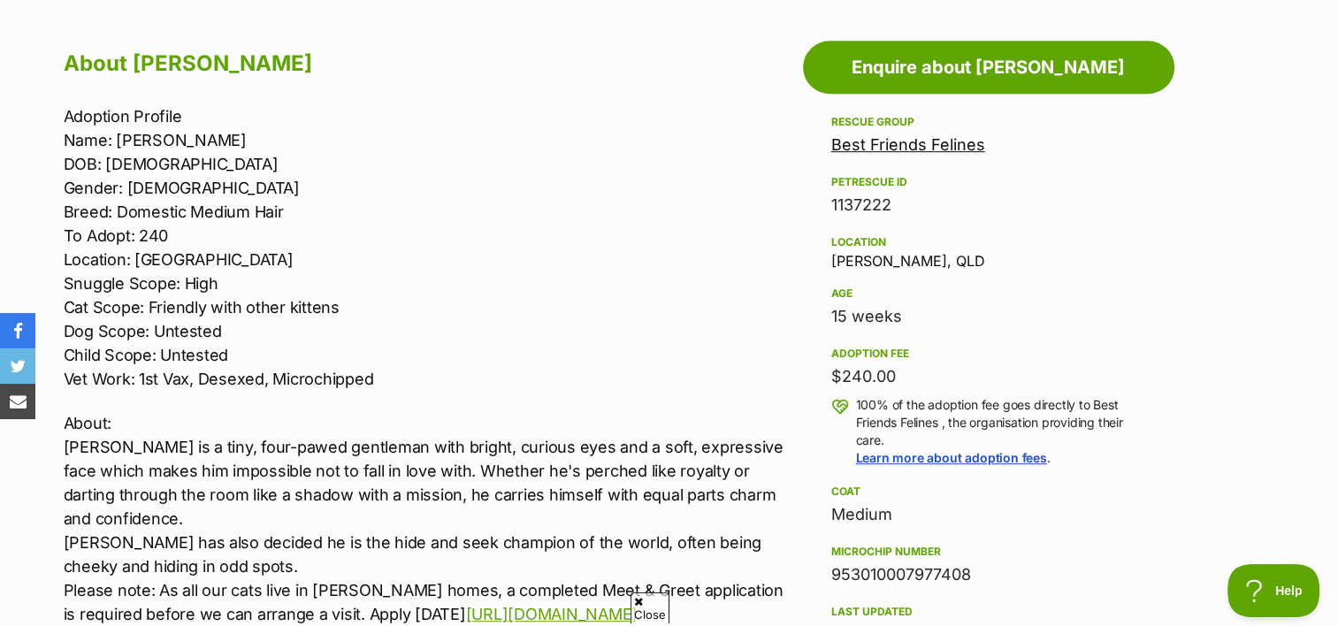
scroll to position [973, 0]
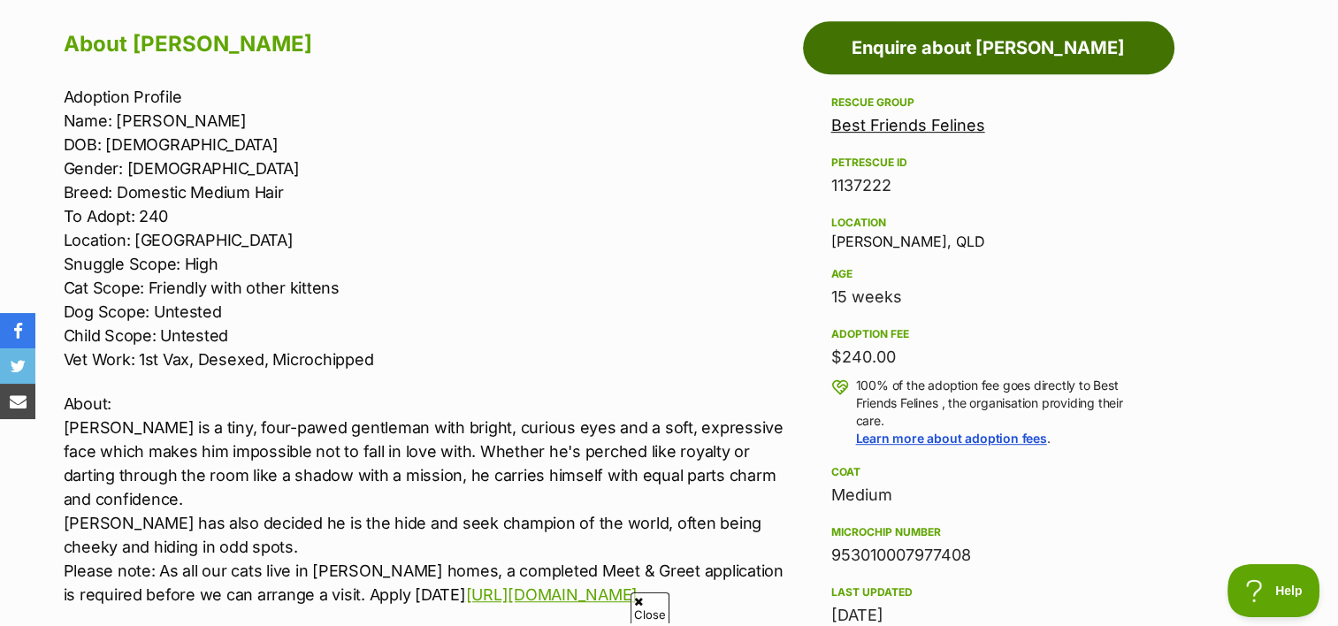
drag, startPoint x: 991, startPoint y: 46, endPoint x: 1009, endPoint y: 60, distance: 22.6
click at [991, 46] on link "Enquire about George" at bounding box center [988, 47] width 371 height 53
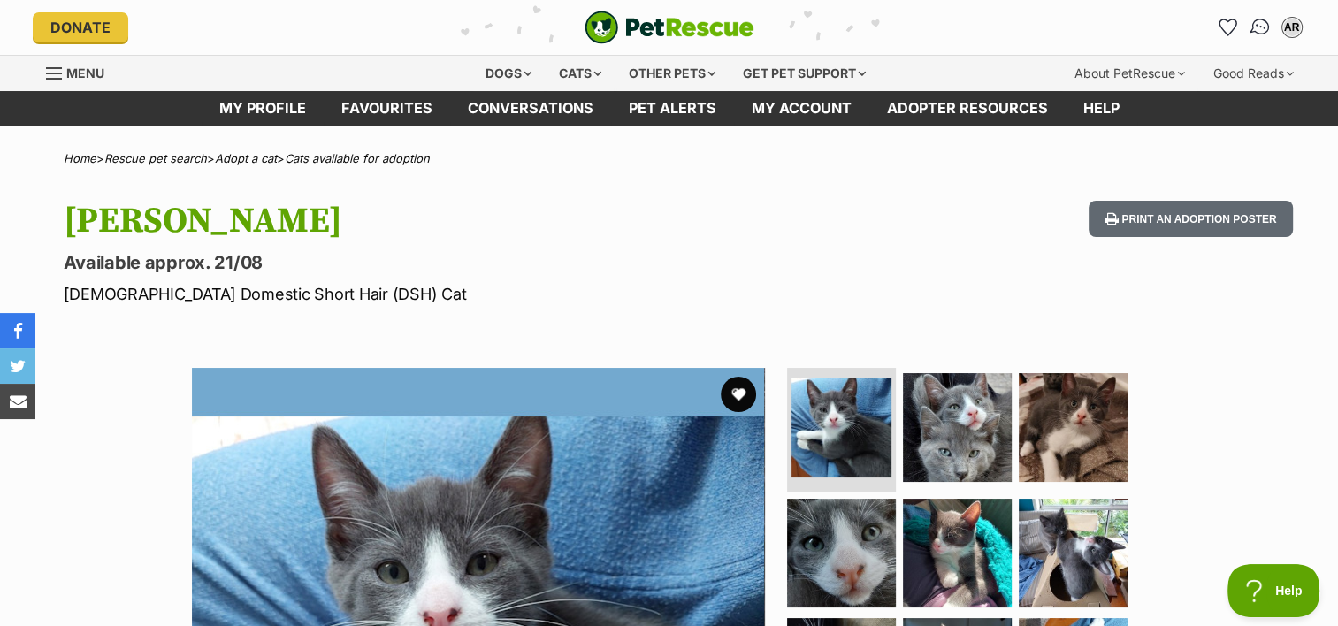
click at [1260, 26] on img "Conversations" at bounding box center [1260, 27] width 24 height 23
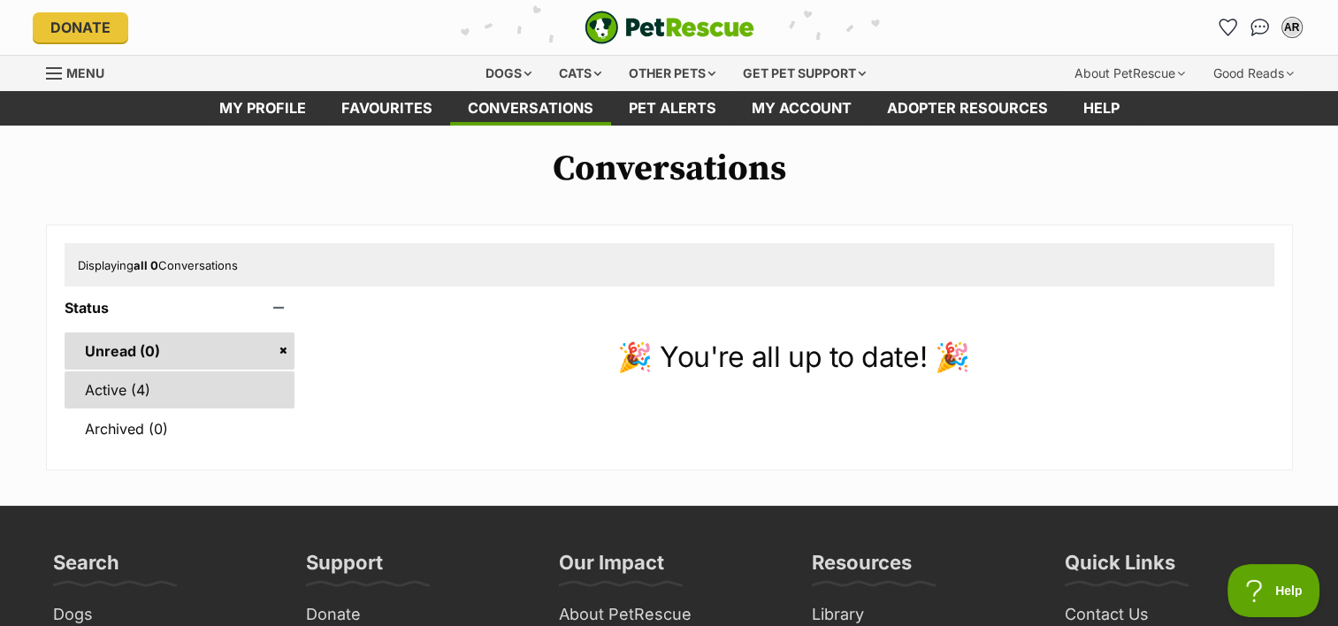
click at [110, 390] on link "Active (4)" at bounding box center [180, 389] width 231 height 37
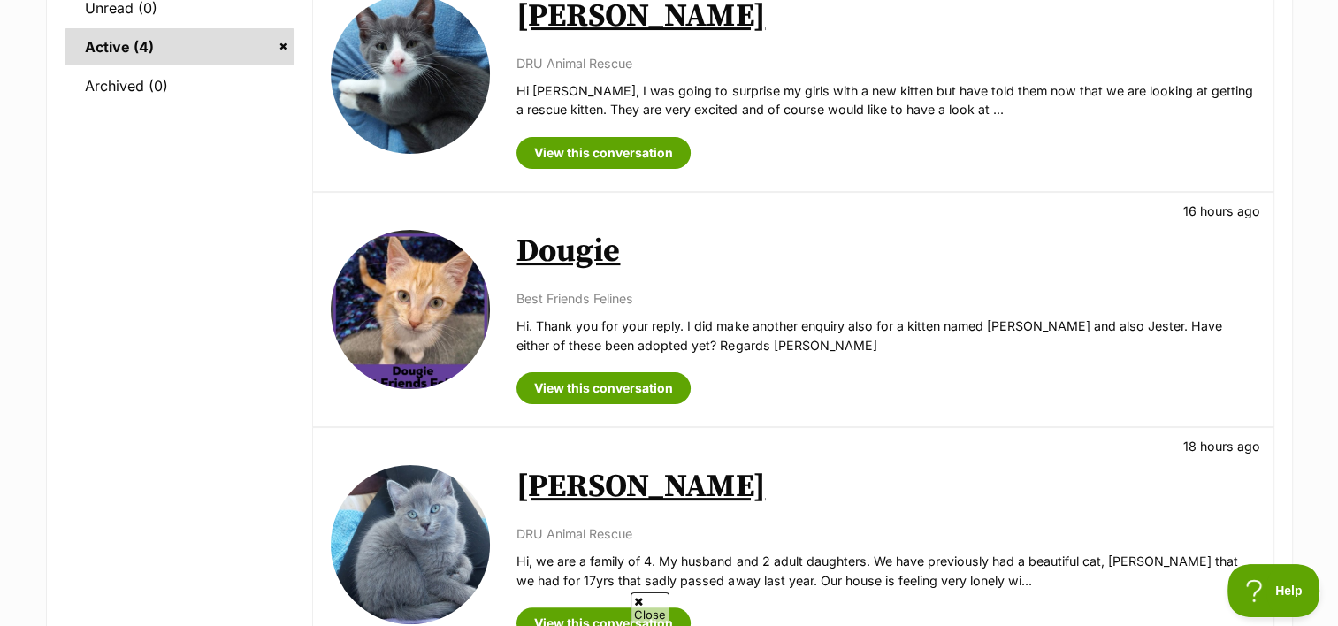
scroll to position [88, 0]
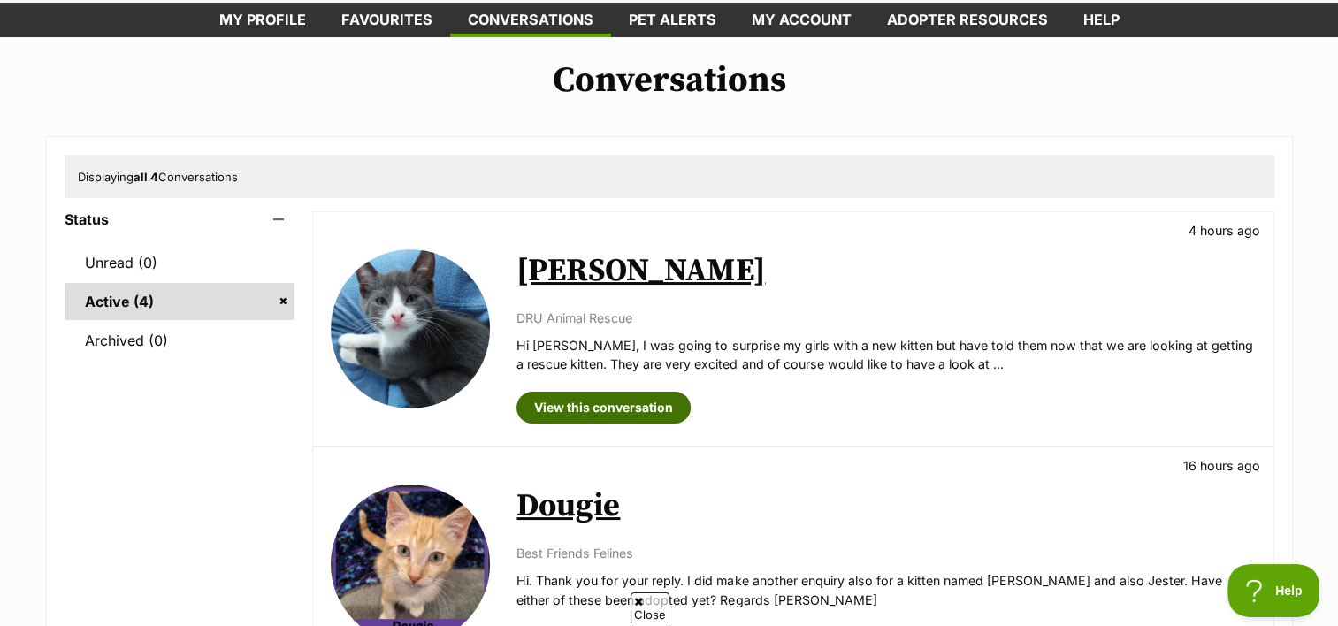
click at [617, 406] on link "View this conversation" at bounding box center [603, 408] width 174 height 32
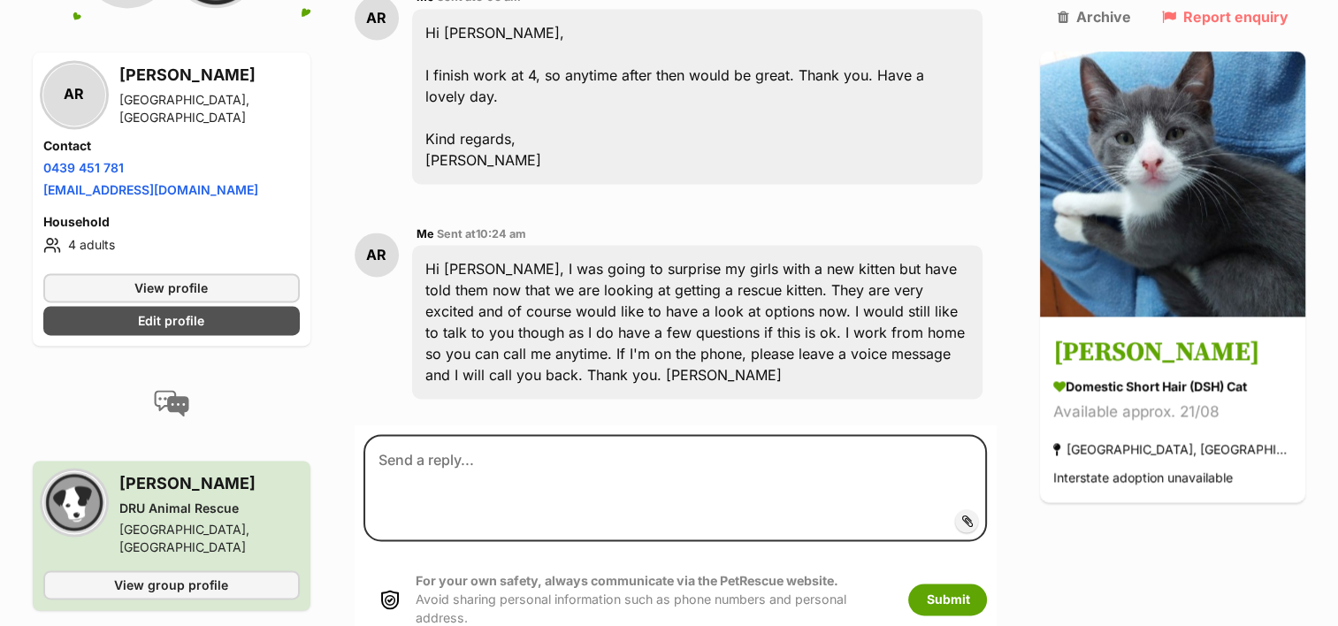
scroll to position [2476, 0]
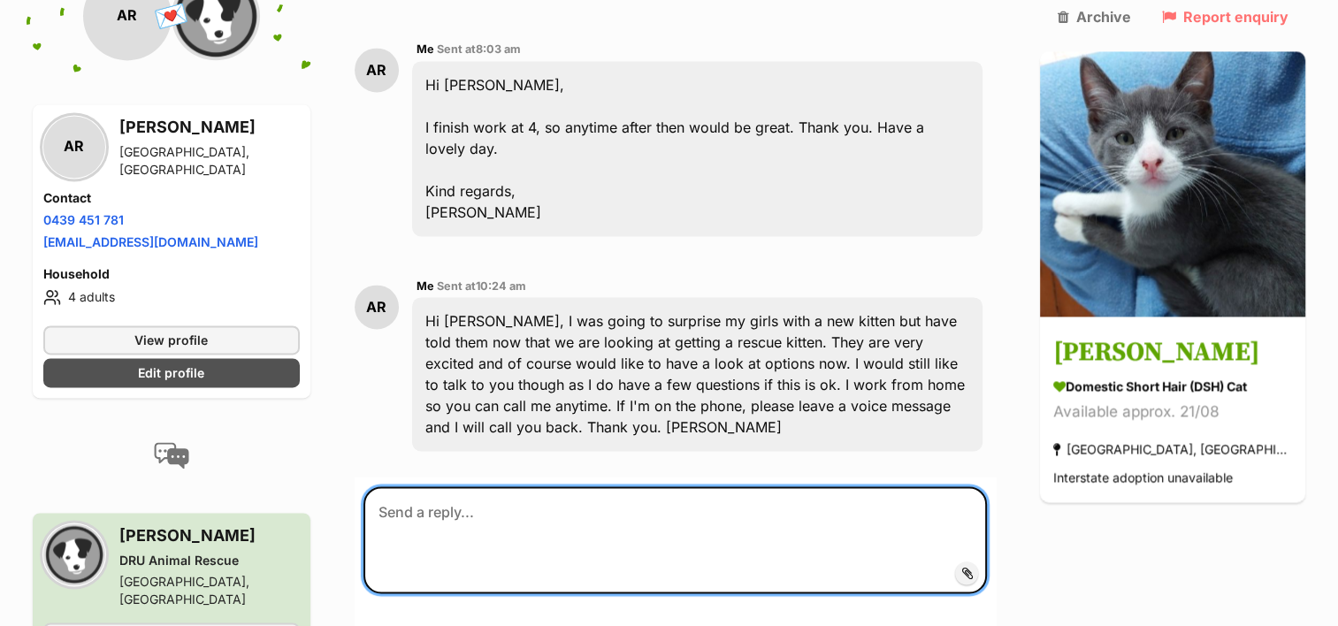
click at [488, 486] on textarea at bounding box center [675, 539] width 624 height 106
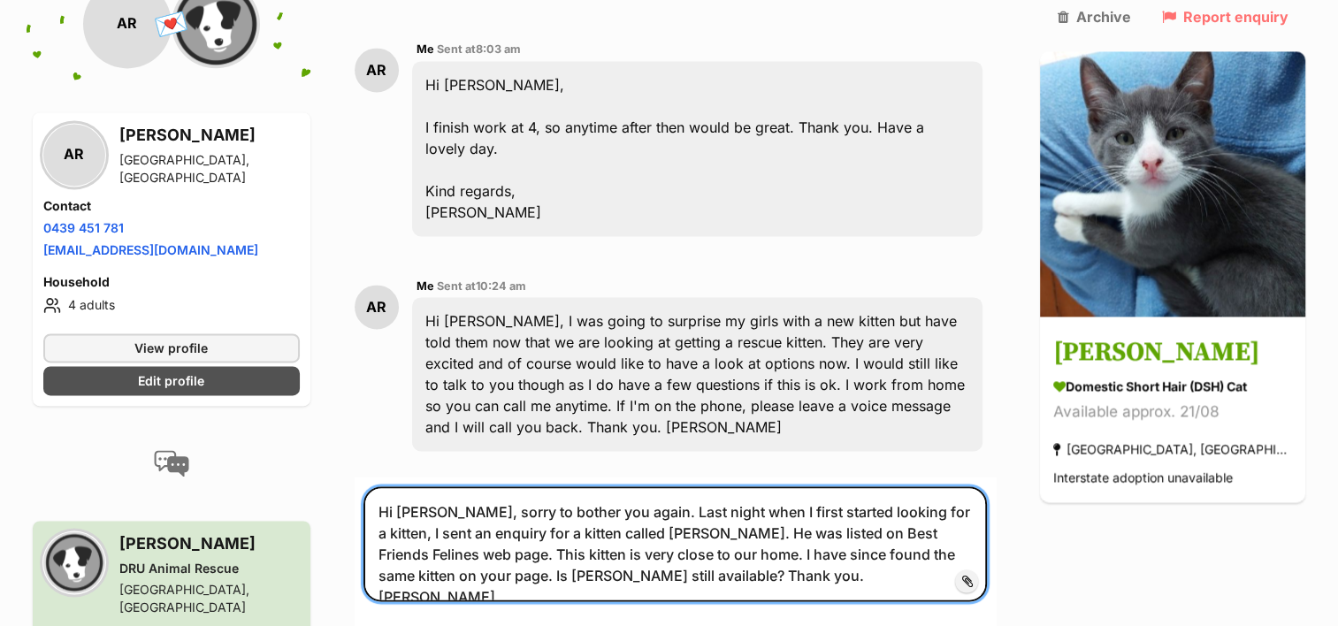
click at [486, 486] on textarea "Hi Megan, sorry to bother you again. Last night when I first started looking fo…" at bounding box center [675, 543] width 624 height 114
type textarea "Hi Megan, sorry to bother you again. Last night when I first started looking fo…"
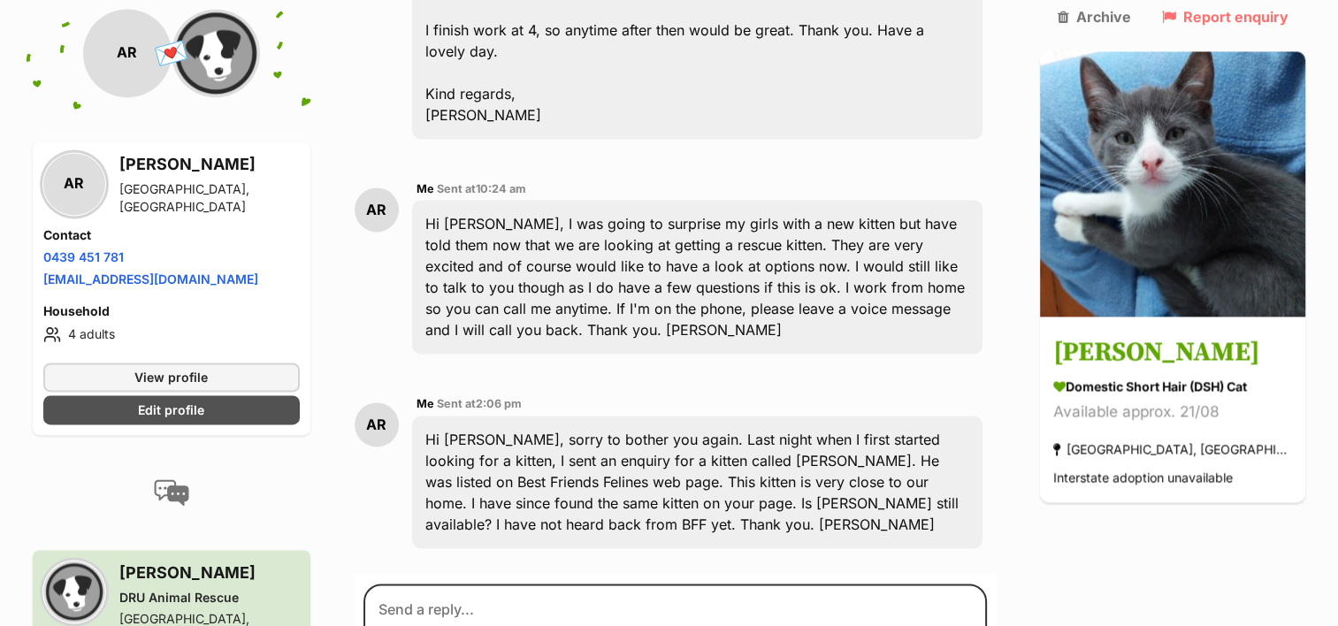
scroll to position [2579, 0]
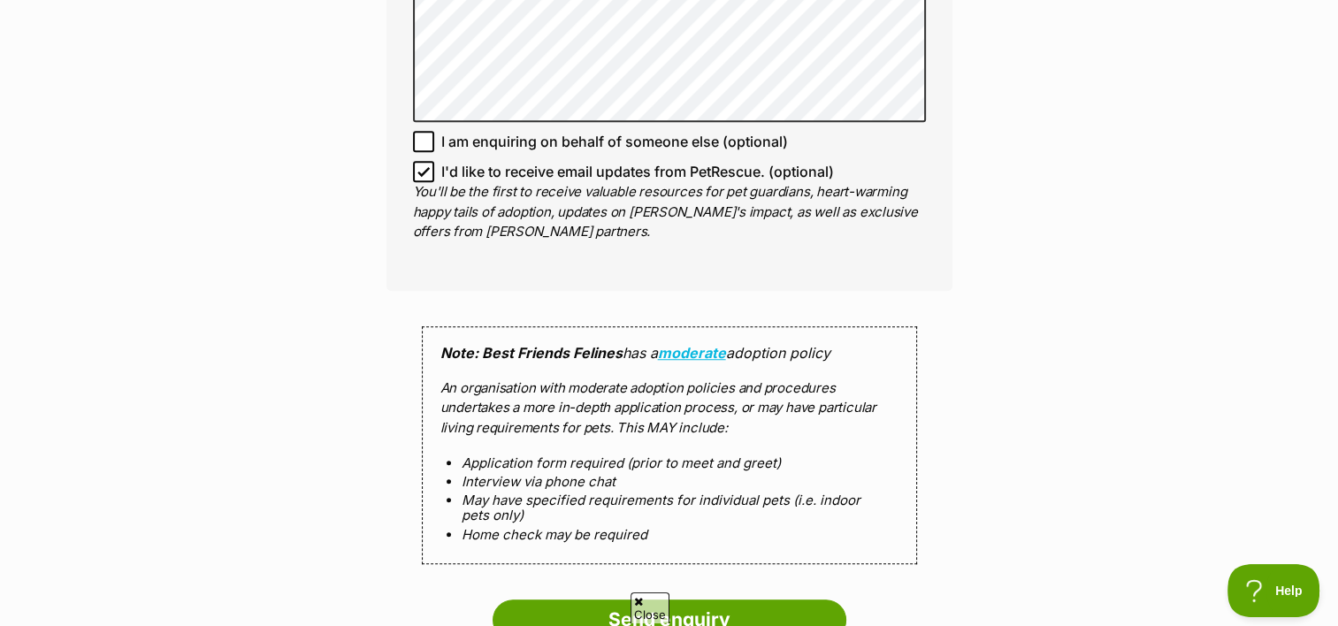
scroll to position [1592, 0]
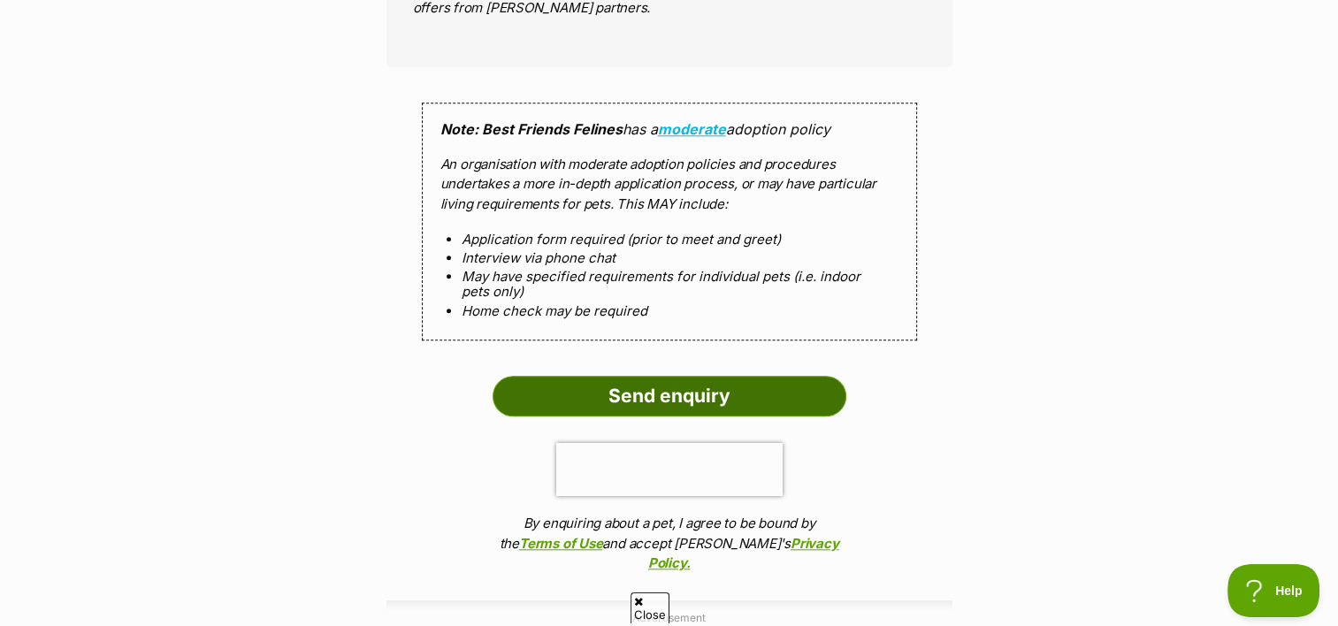
click at [768, 376] on input "Send enquiry" at bounding box center [670, 396] width 354 height 41
